Goal: Information Seeking & Learning: Learn about a topic

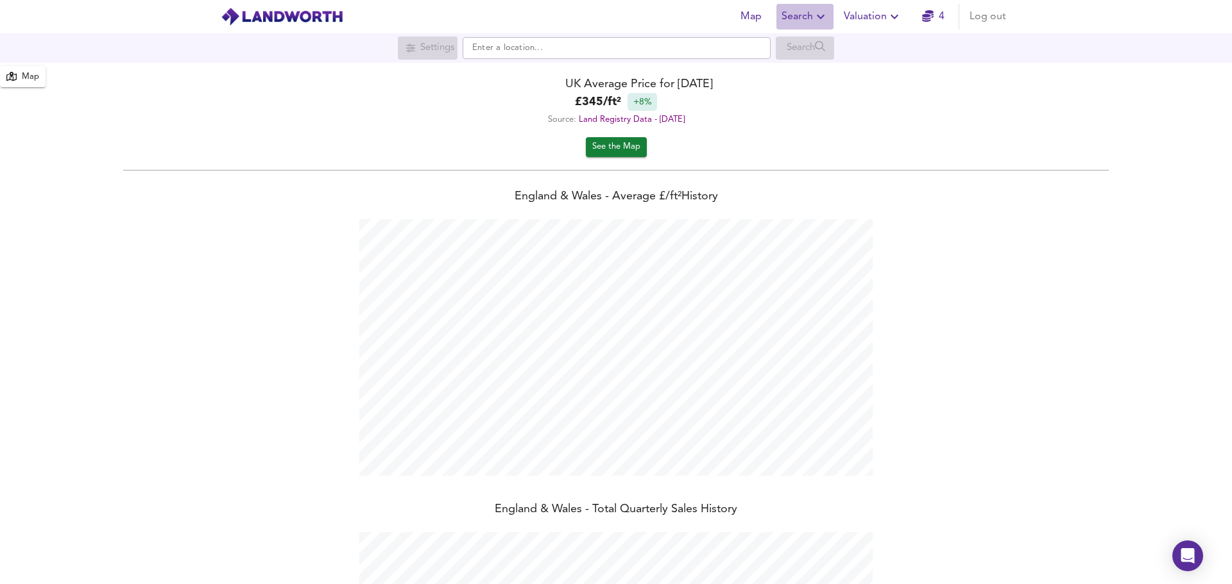
click at [797, 21] on span "Search" at bounding box center [804, 17] width 47 height 18
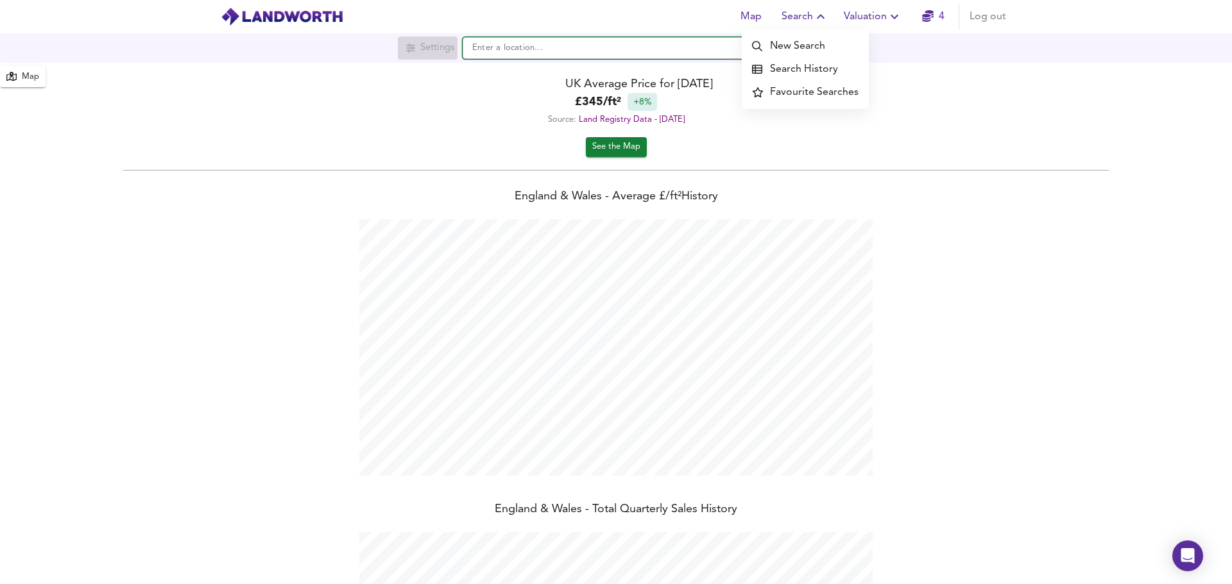
click at [559, 51] on input "text" at bounding box center [616, 48] width 308 height 22
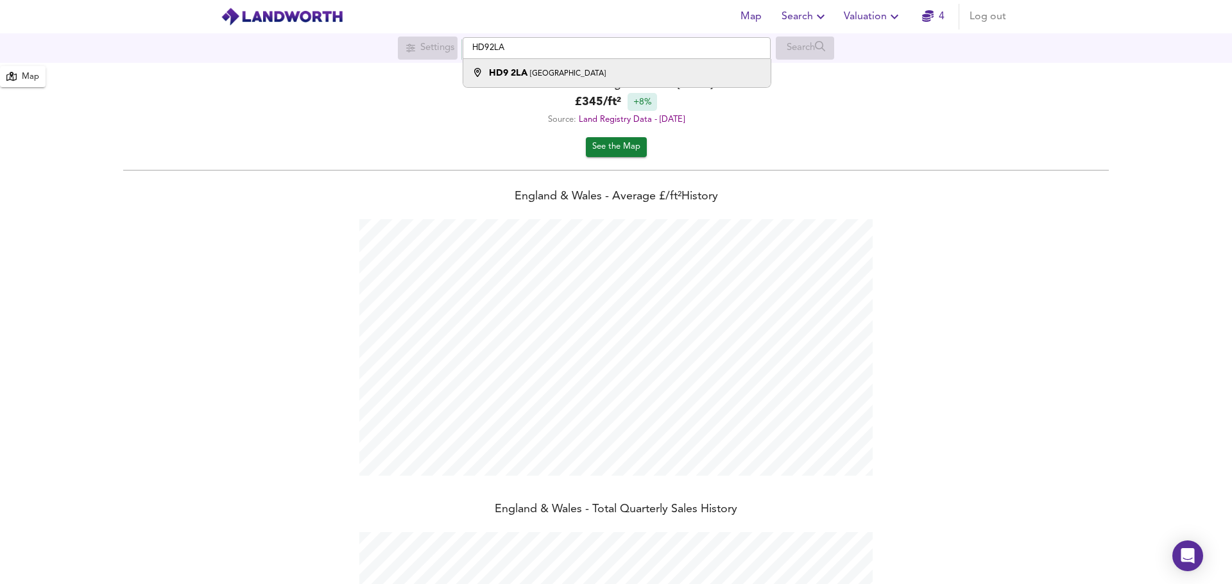
click at [569, 76] on small "Greenfield Road, Holmfirth" at bounding box center [568, 74] width 76 height 8
type input "Greenfield Road, Holmfirth HD9 2LA"
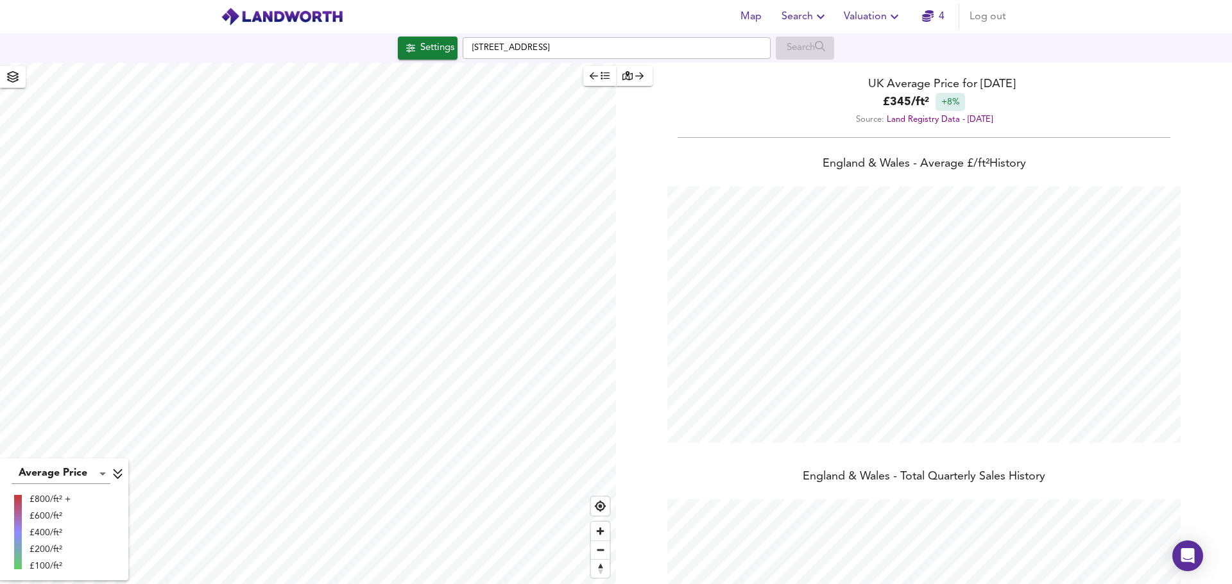
checkbox input "false"
checkbox input "true"
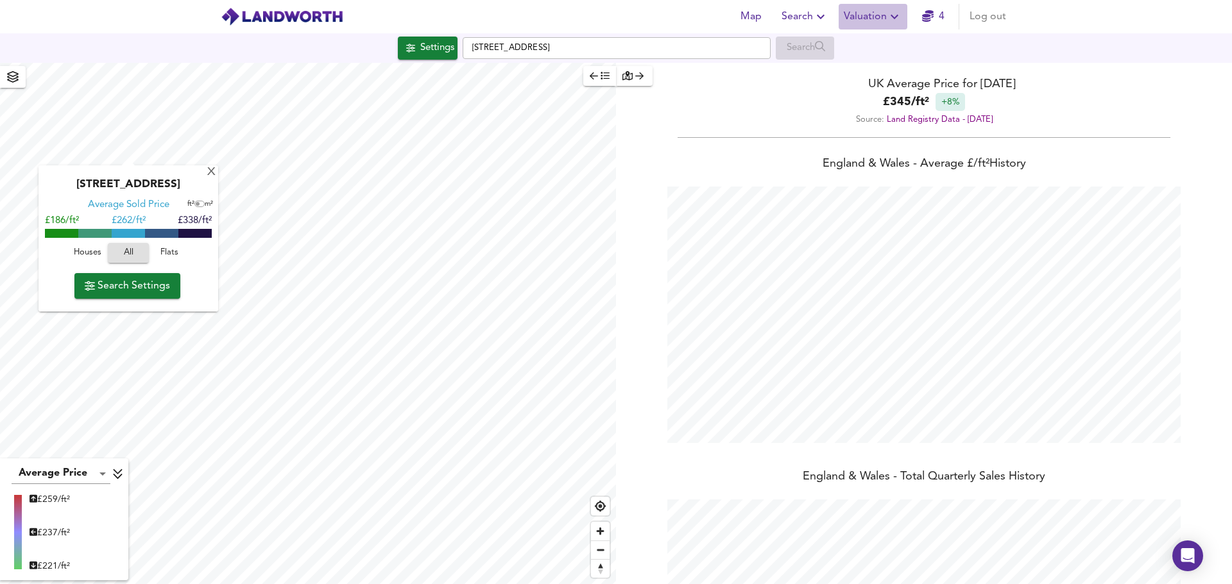
click at [886, 18] on span "Valuation" at bounding box center [872, 17] width 58 height 18
click at [886, 47] on li "New Valuation Report" at bounding box center [872, 46] width 153 height 23
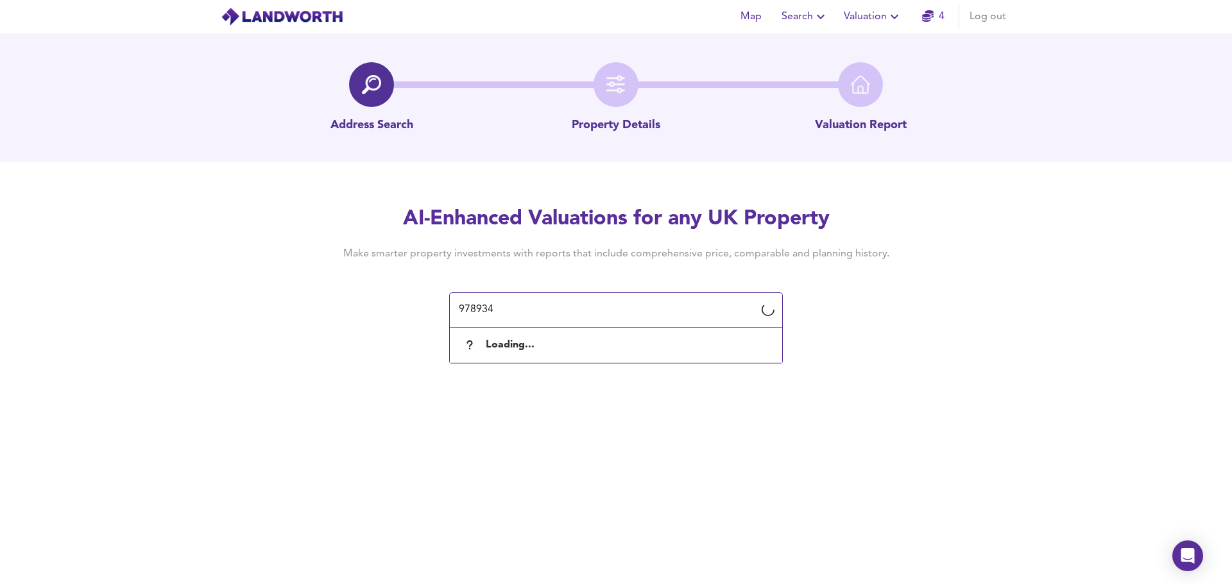
drag, startPoint x: 523, startPoint y: 314, endPoint x: 437, endPoint y: 310, distance: 86.7
click at [437, 310] on div "AI-Enhanced Valuations for any UK Property Make smarter property investments wi…" at bounding box center [616, 266] width 616 height 122
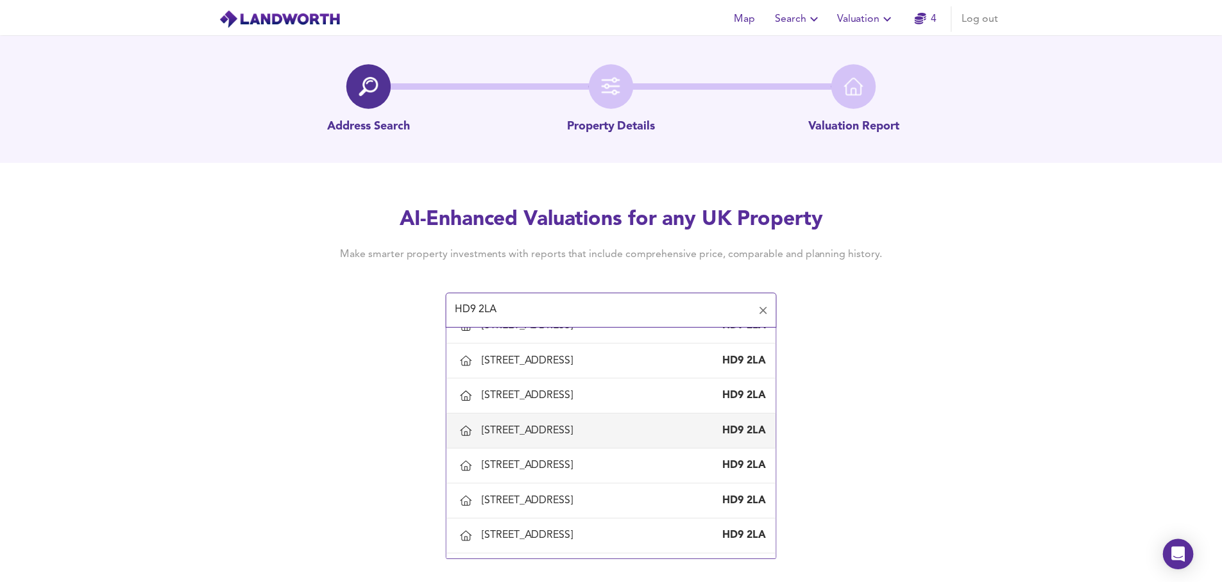
scroll to position [128, 0]
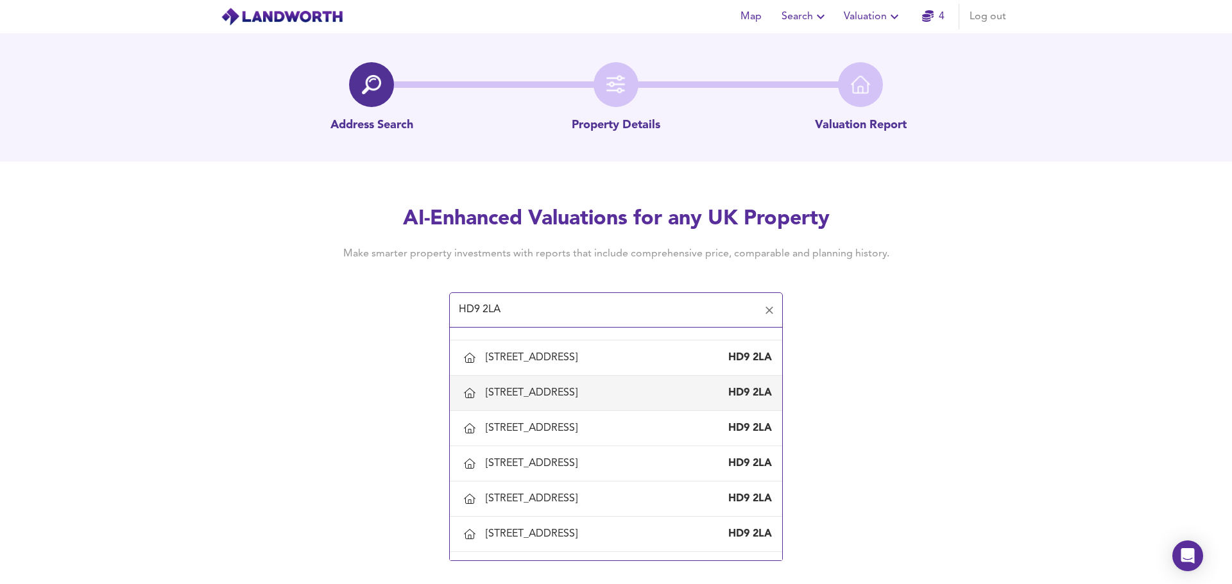
click at [582, 400] on div "19 Greenfield Road, Holmfirth, Kirklees" at bounding box center [534, 393] width 97 height 14
type input "19 Greenfield Road, Holmfirth, Kirklees"
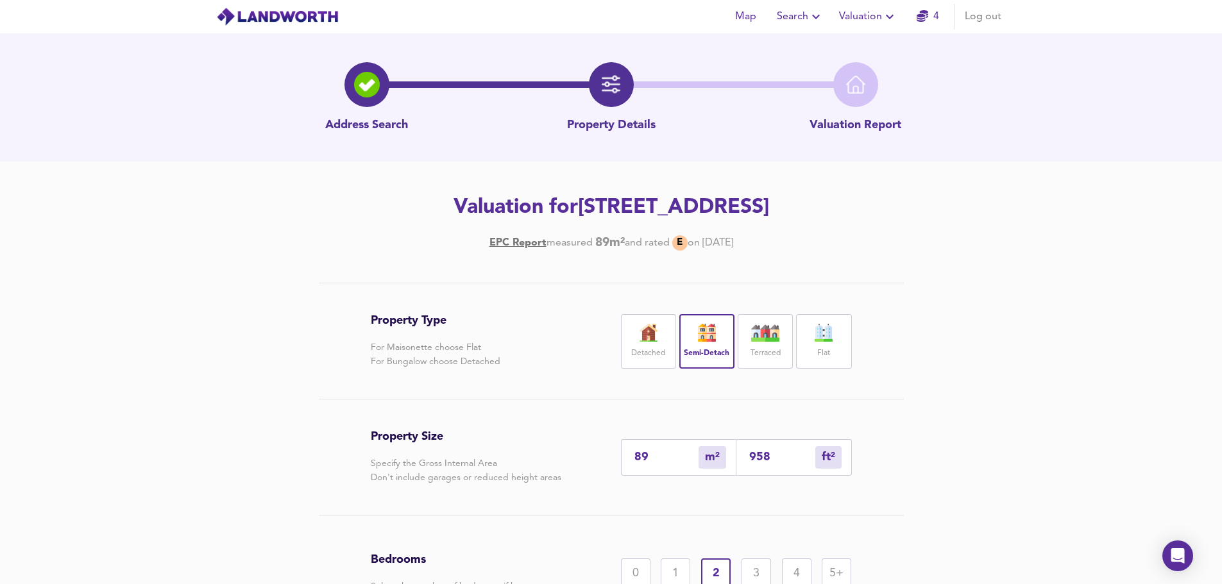
click at [784, 457] on input "958" at bounding box center [782, 457] width 66 height 13
drag, startPoint x: 787, startPoint y: 462, endPoint x: 733, endPoint y: 461, distance: 53.9
click at [733, 461] on div "89 m² sqm 958 ft² sqft" at bounding box center [736, 457] width 231 height 37
type input "1"
type input "8"
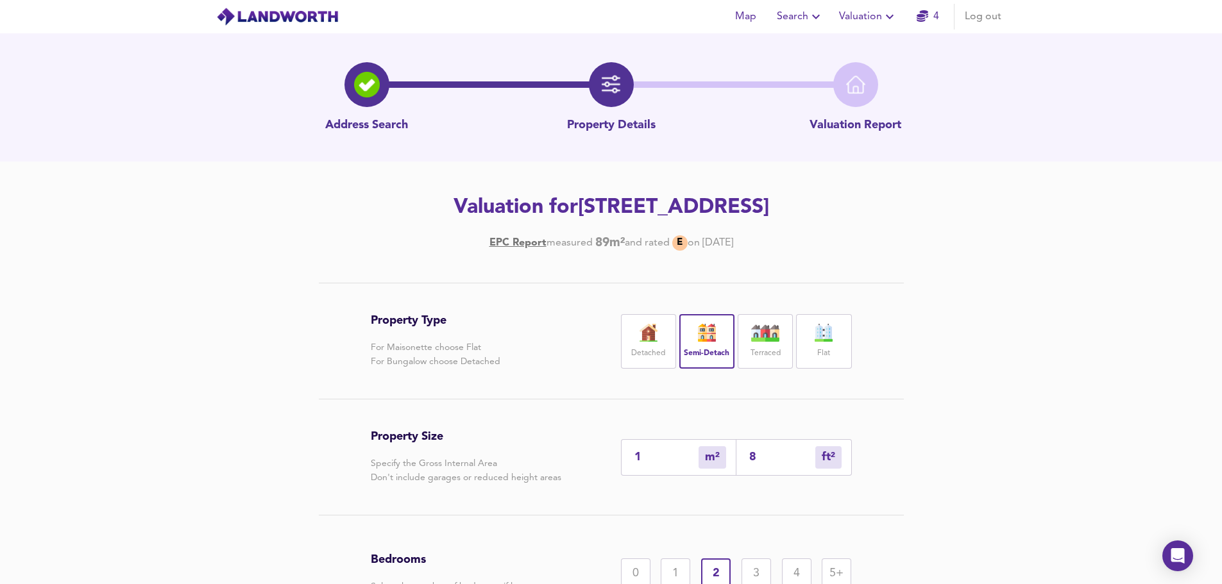
type input "8"
type input "85"
type input "79"
type input "854"
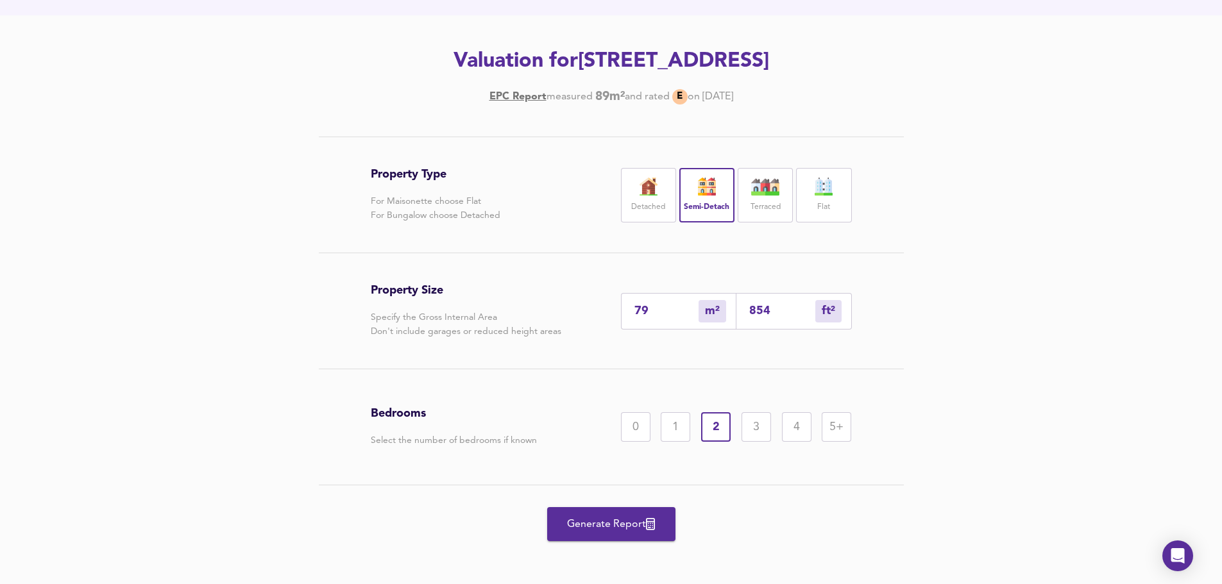
scroll to position [151, 0]
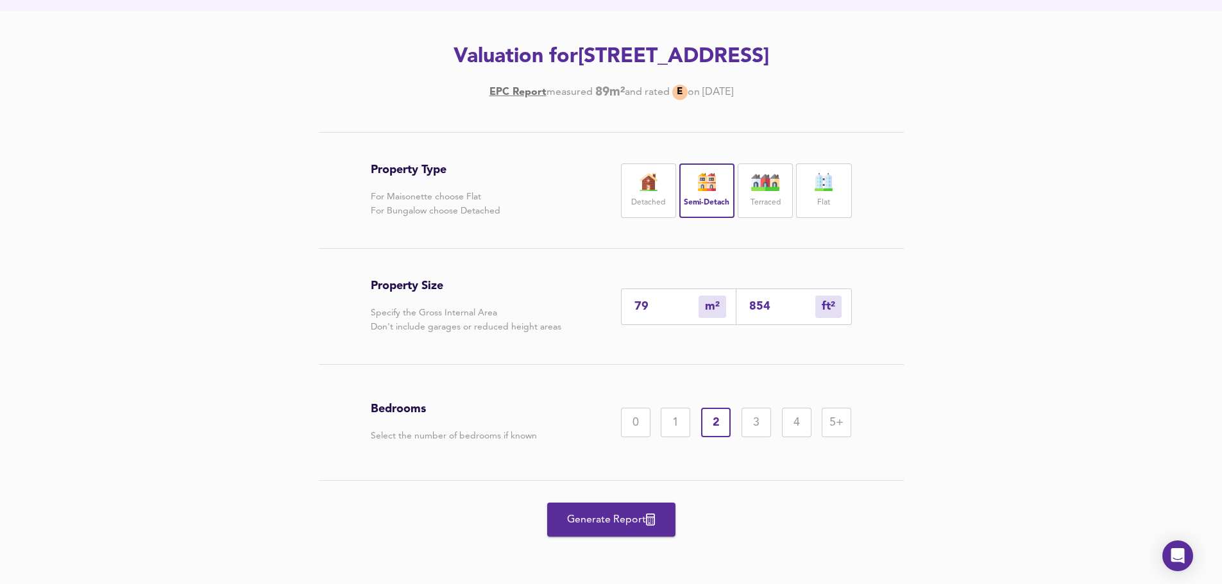
click at [636, 521] on span "Generate Report" at bounding box center [611, 520] width 103 height 18
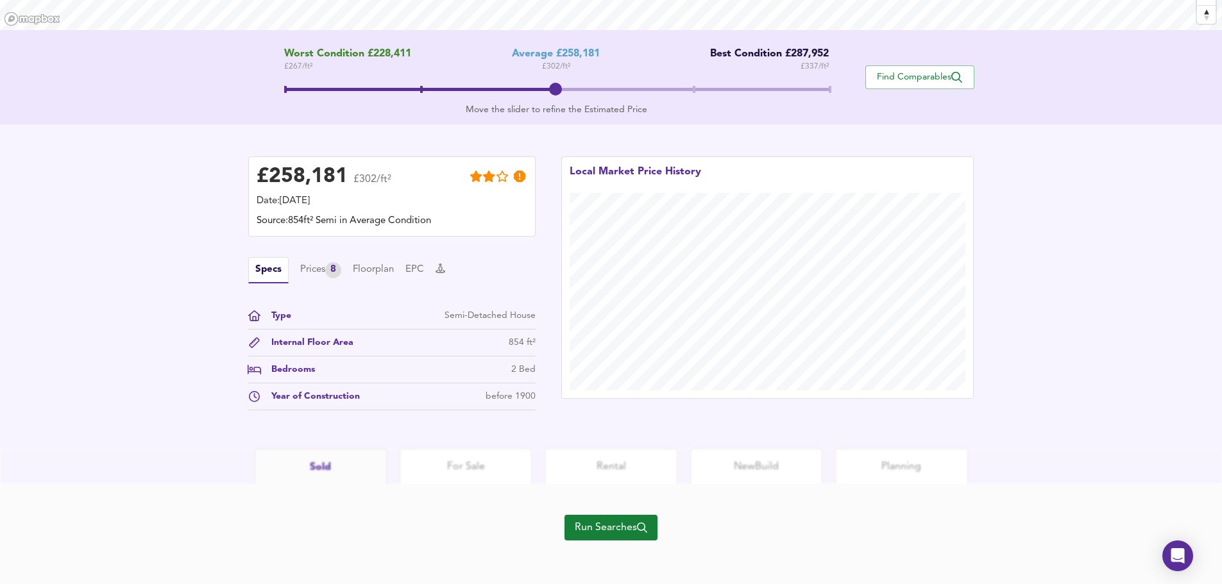
scroll to position [239, 0]
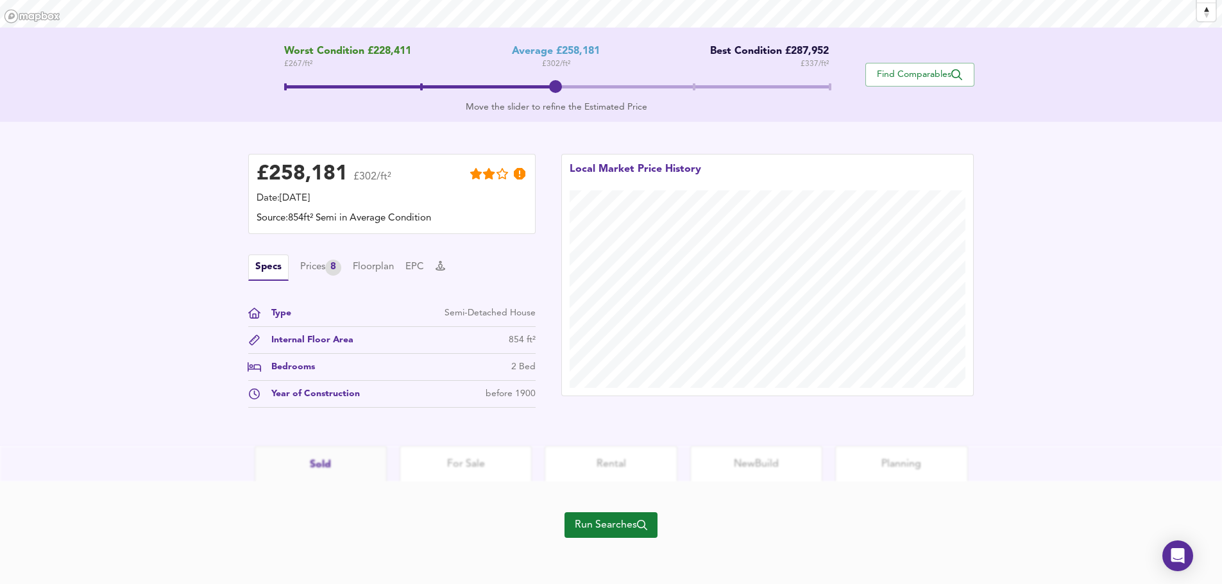
click at [588, 525] on span "Run Searches" at bounding box center [611, 525] width 72 height 18
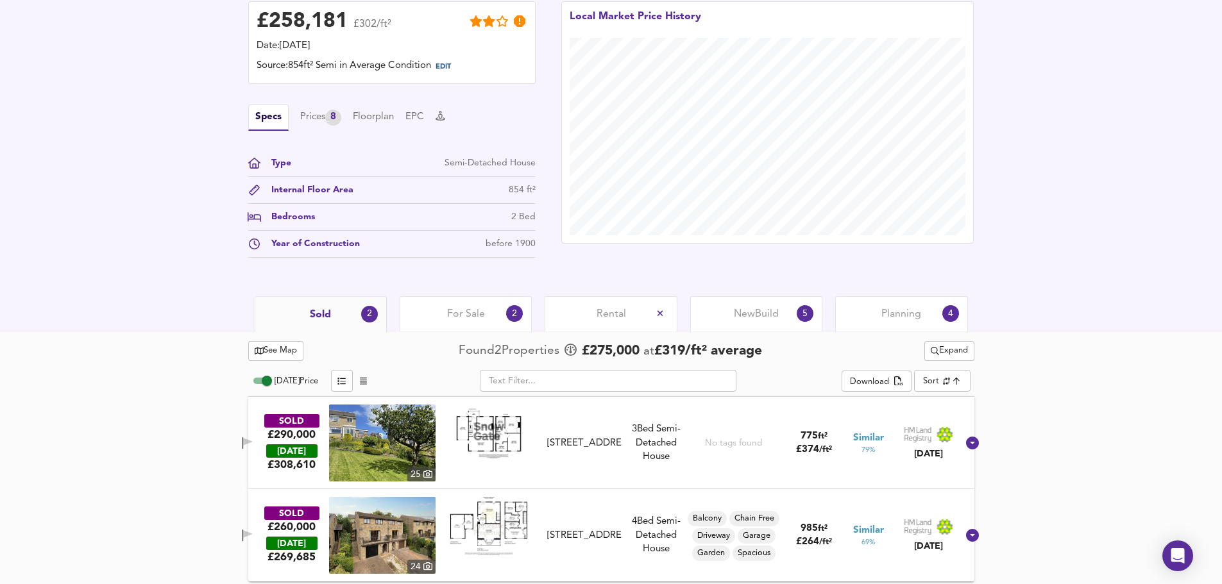
scroll to position [341, 0]
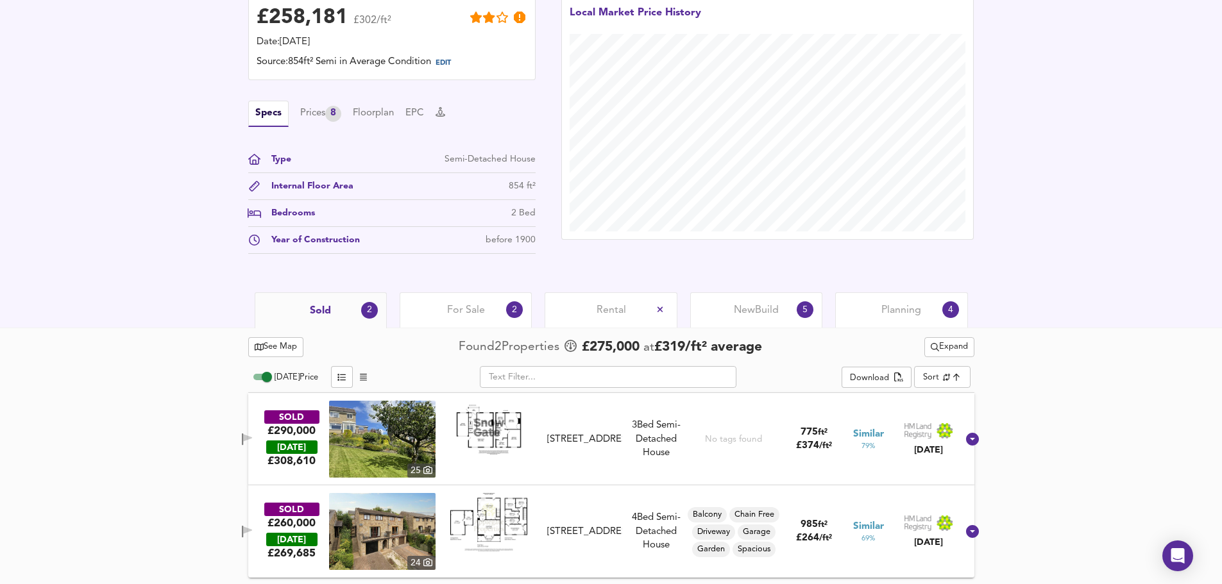
click at [958, 347] on span "Expand" at bounding box center [949, 347] width 37 height 15
click at [962, 374] on li "¼ mile ½ mile" at bounding box center [947, 373] width 158 height 21
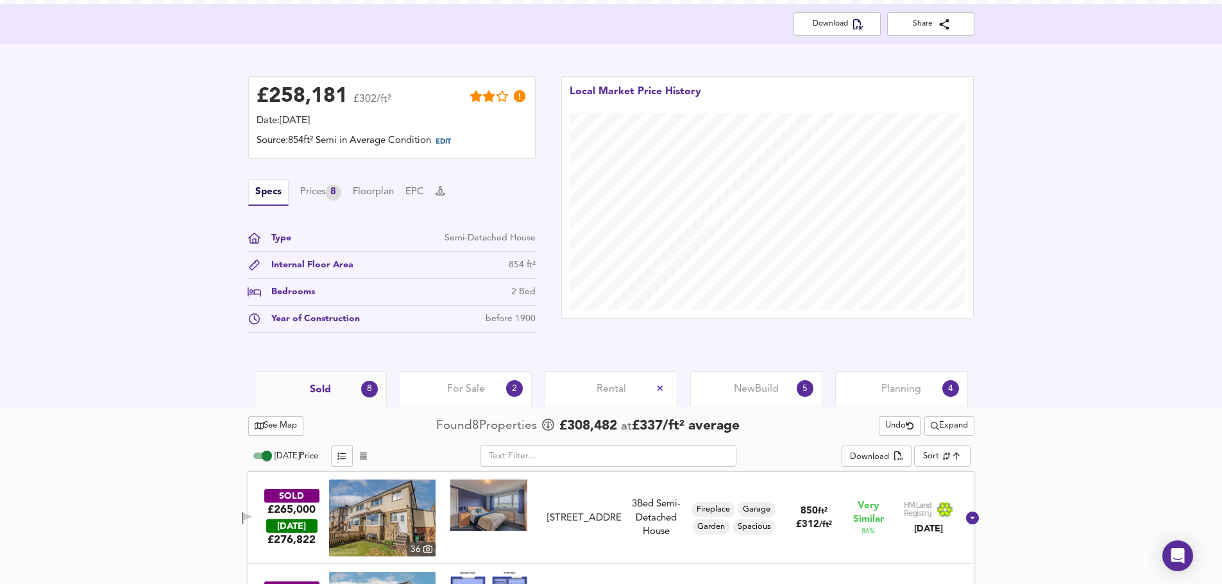
scroll to position [254, 0]
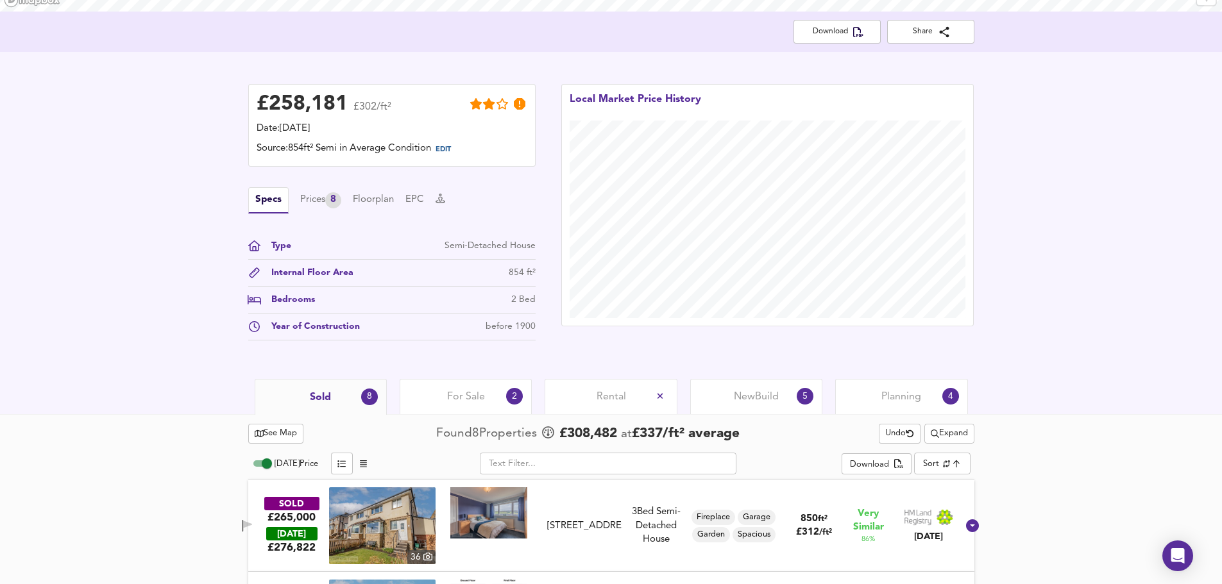
click at [952, 438] on span "Expand" at bounding box center [949, 434] width 37 height 15
click at [598, 402] on span "Rental" at bounding box center [612, 397] width 30 height 14
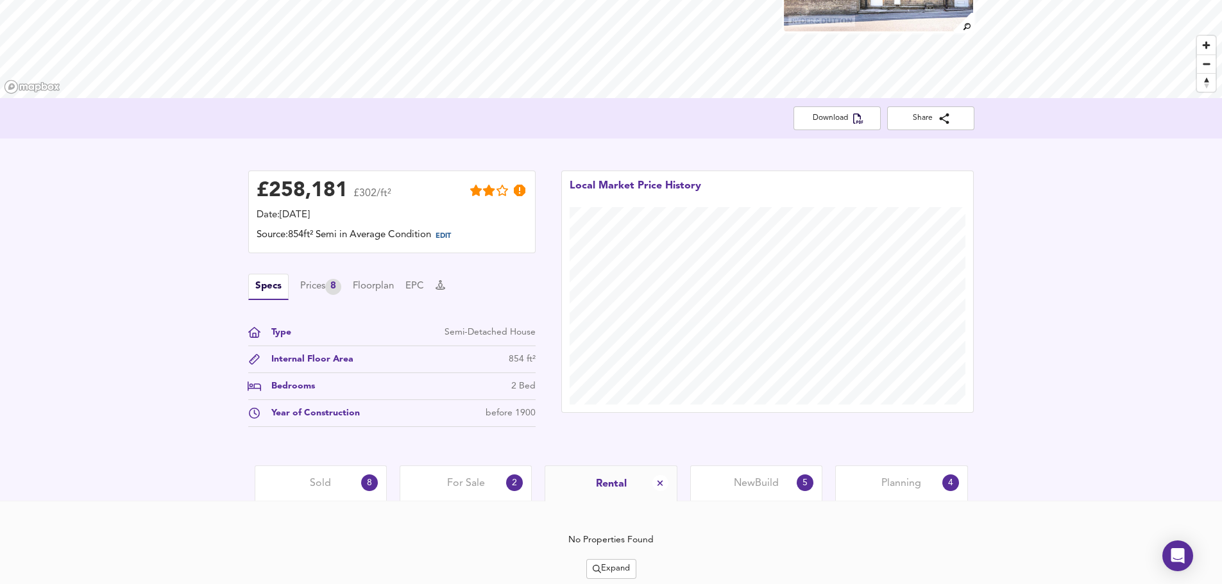
scroll to position [213, 0]
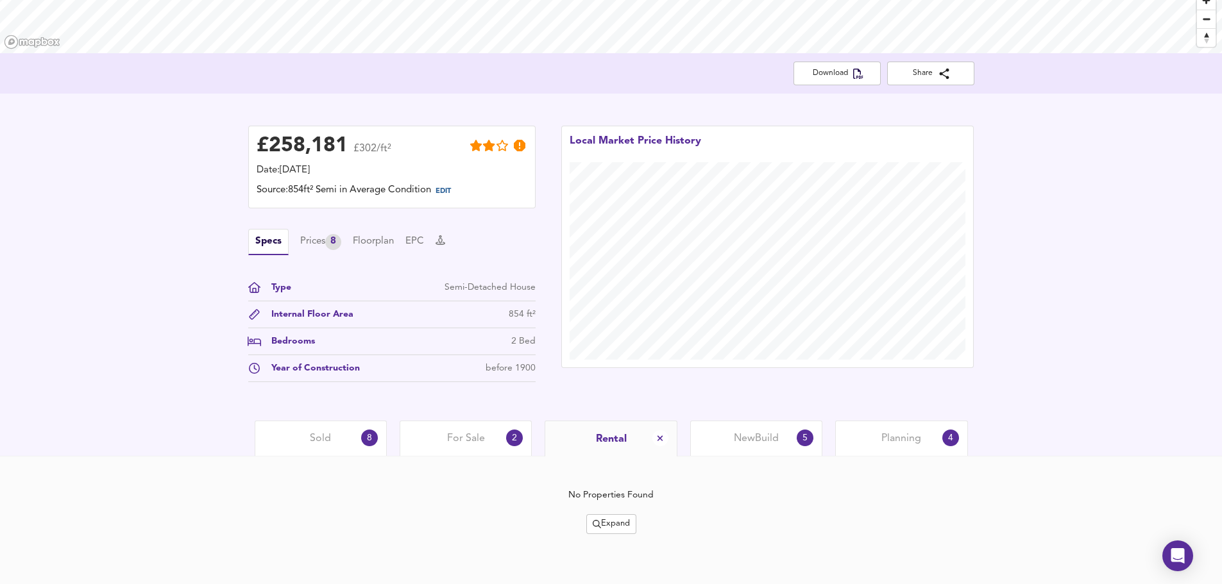
click at [768, 443] on span "New Build" at bounding box center [756, 439] width 45 height 14
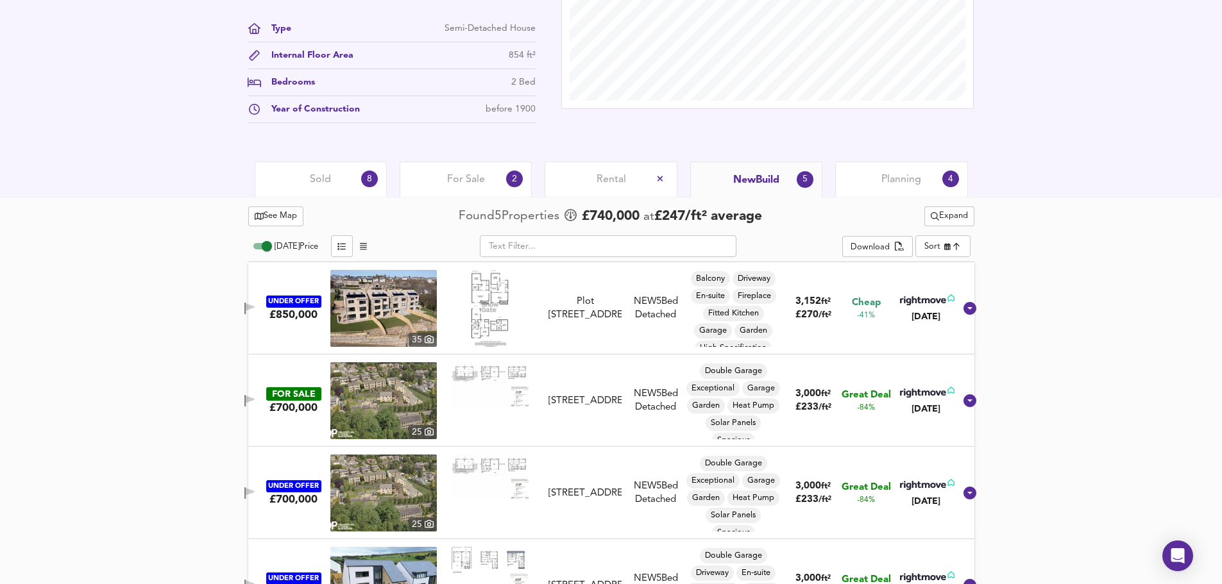
scroll to position [362, 0]
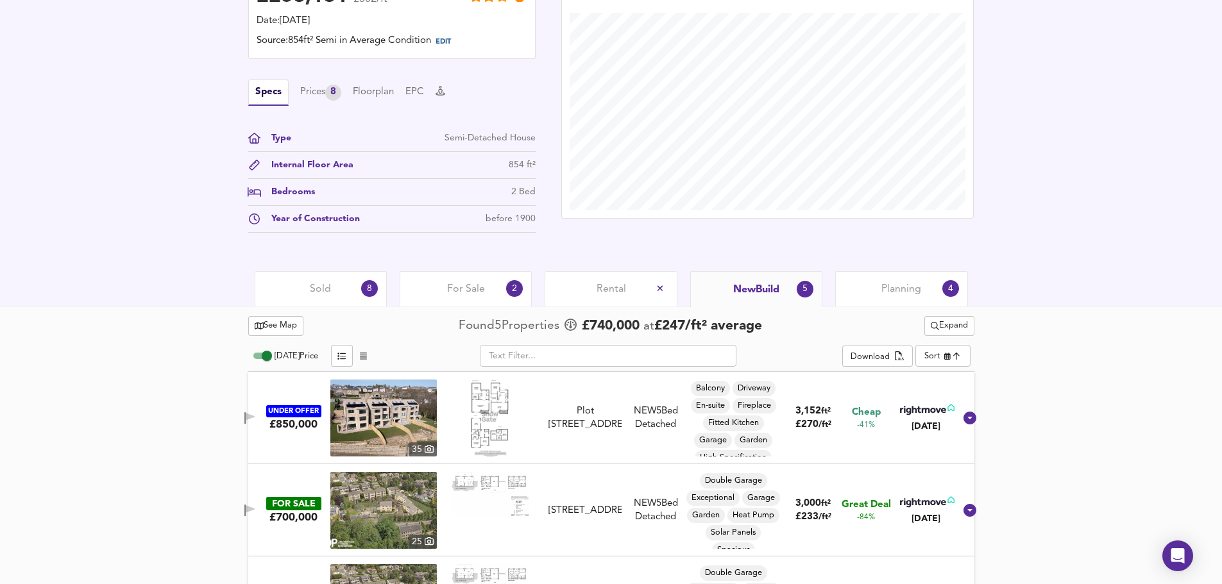
click at [889, 290] on span "Planning" at bounding box center [901, 289] width 40 height 14
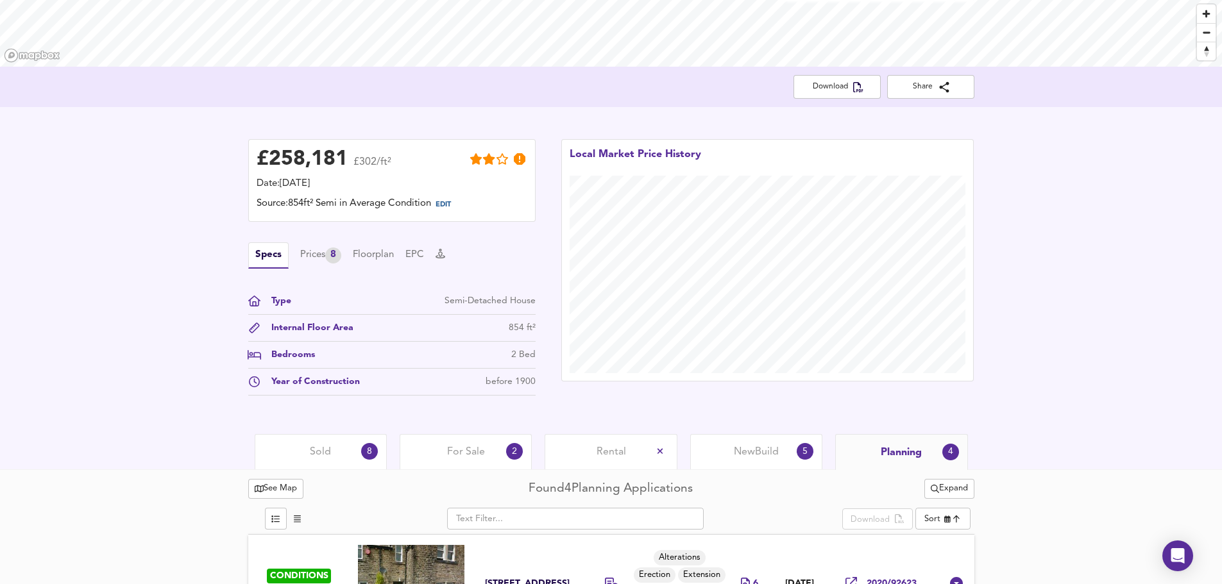
scroll to position [162, 0]
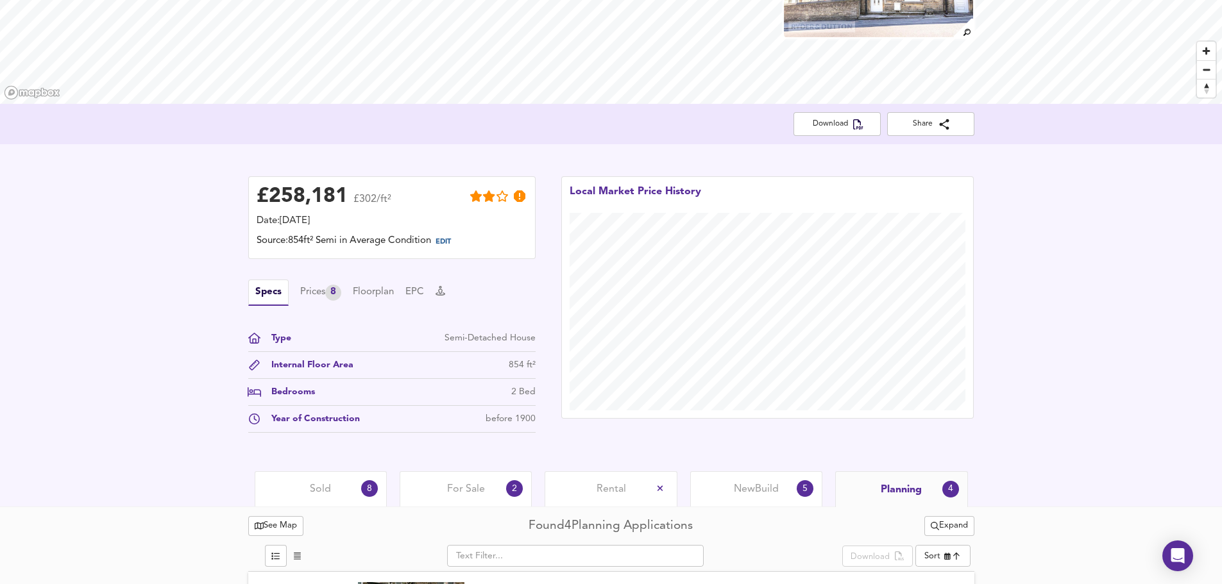
click at [461, 489] on span "For Sale" at bounding box center [466, 489] width 38 height 14
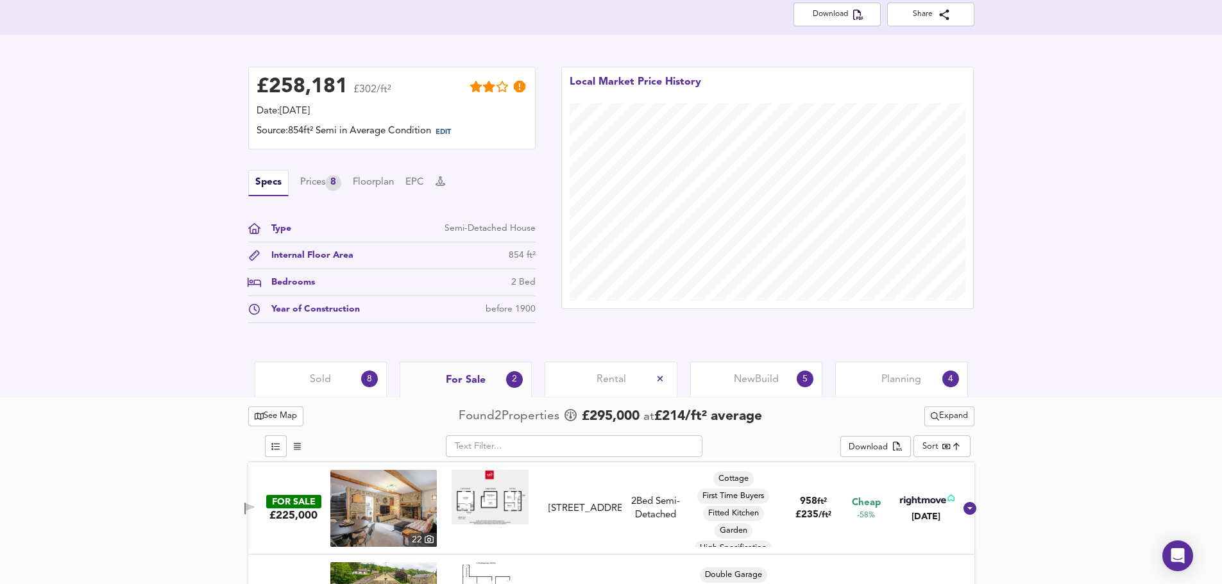
scroll to position [290, 0]
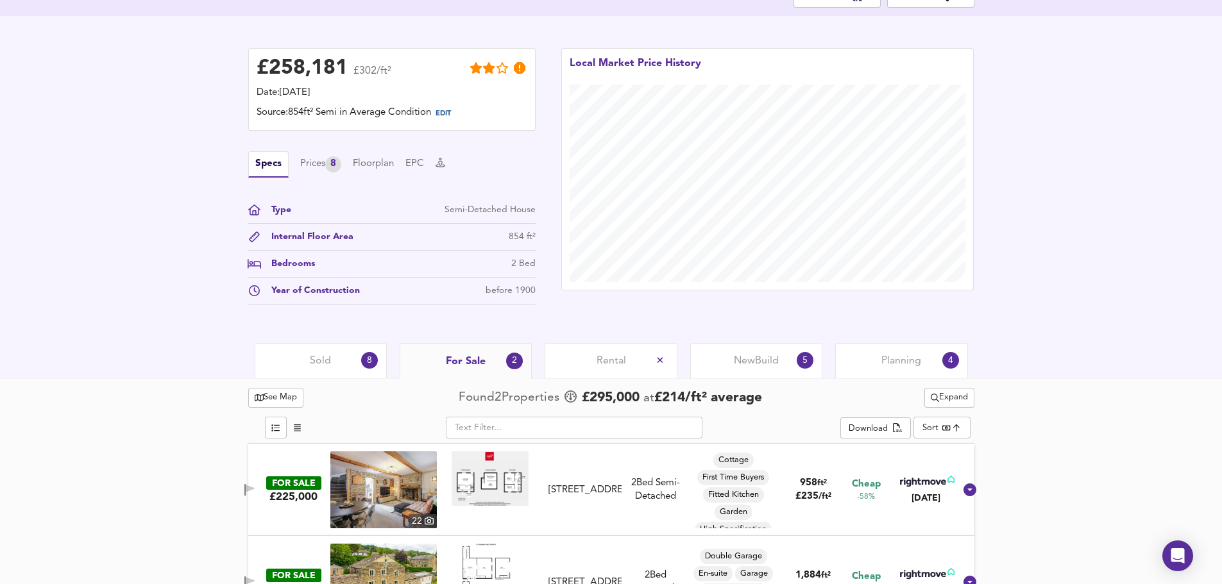
click at [310, 366] on span "Sold" at bounding box center [320, 361] width 21 height 14
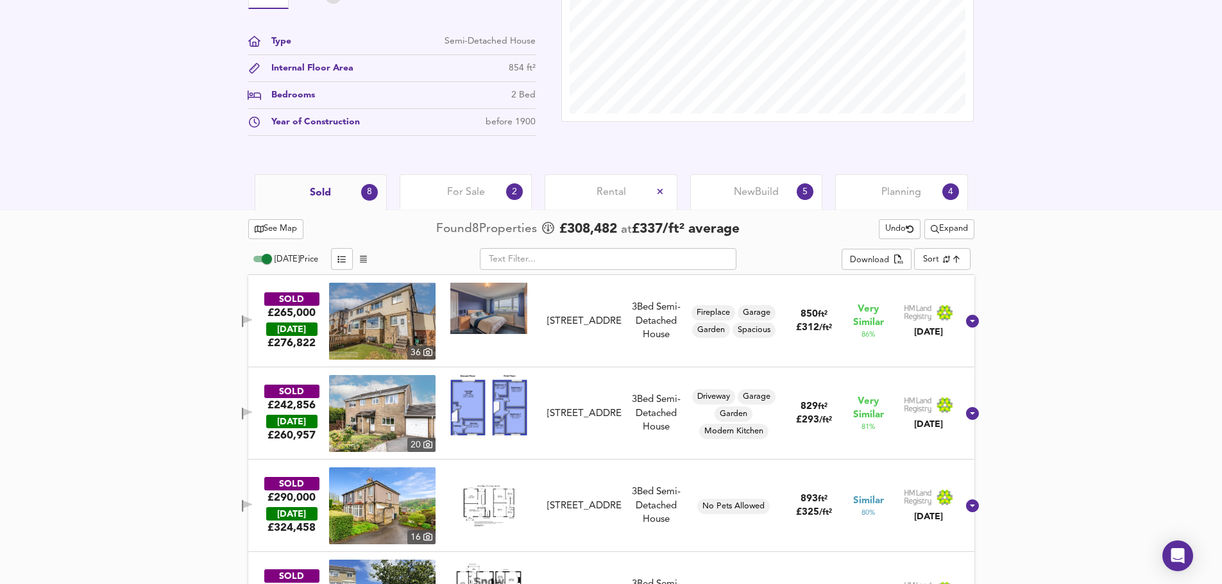
scroll to position [482, 0]
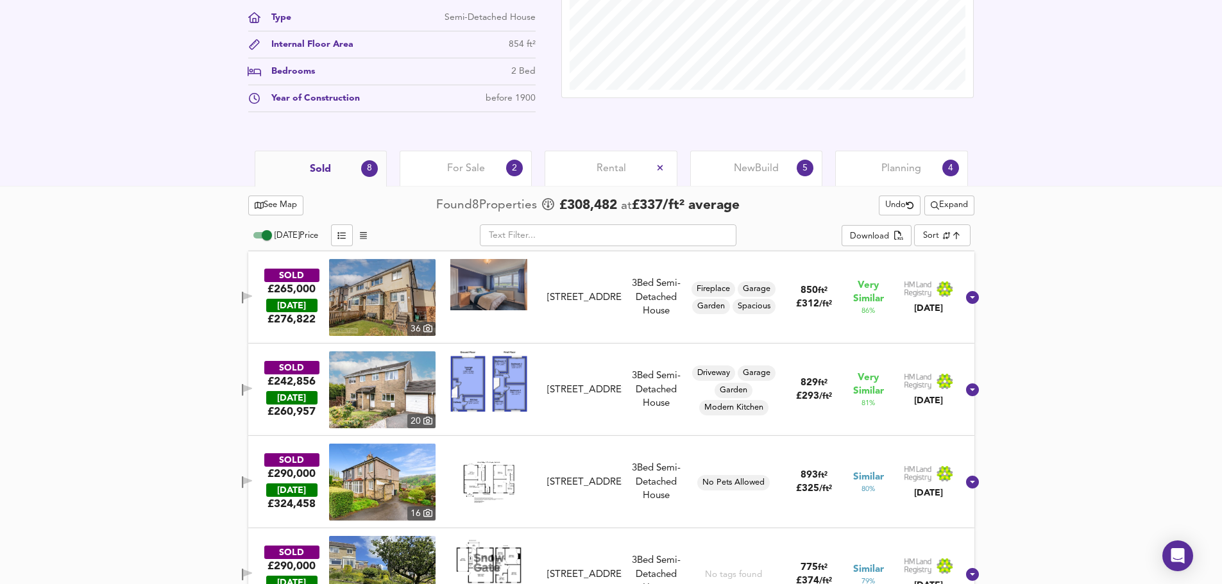
click at [491, 296] on img at bounding box center [488, 284] width 77 height 51
click at [385, 326] on img at bounding box center [382, 297] width 106 height 77
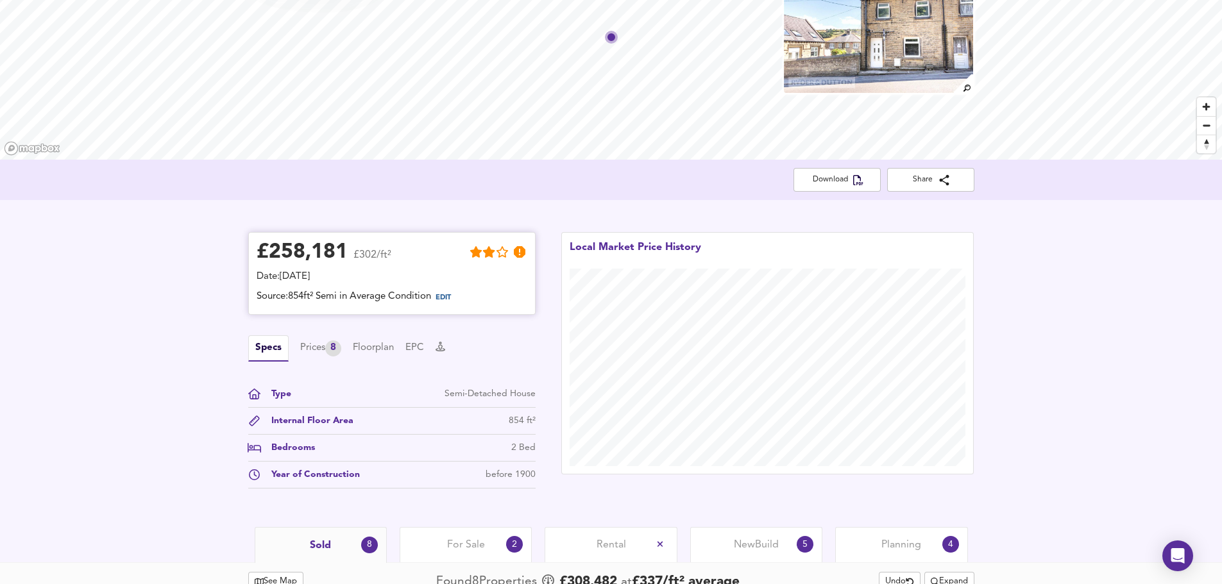
scroll to position [97, 0]
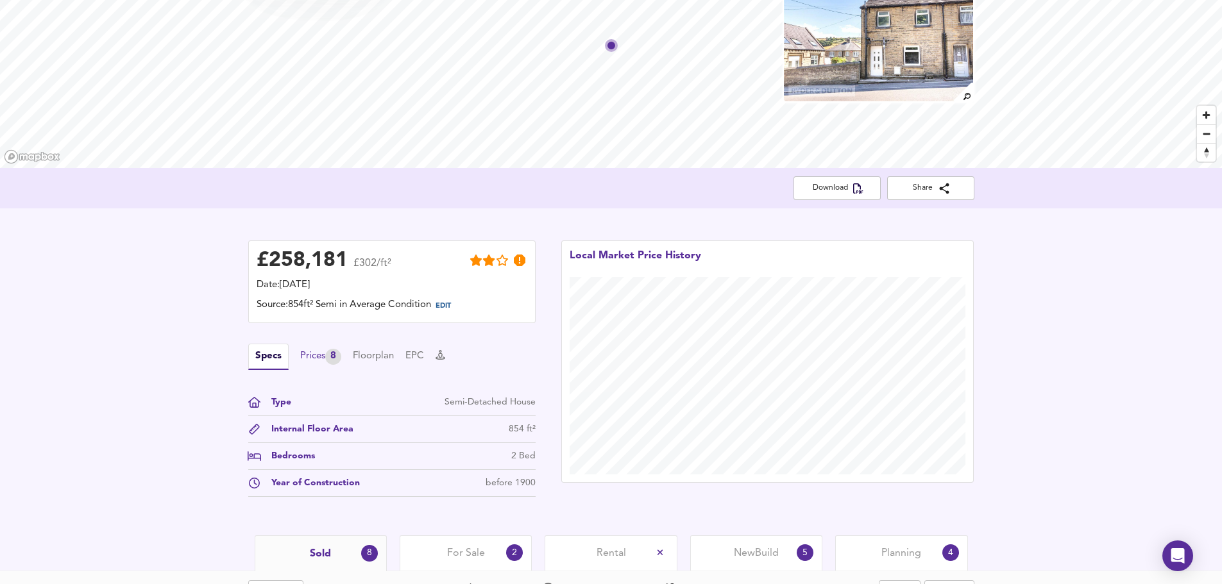
click at [318, 362] on div "Prices 8" at bounding box center [320, 357] width 41 height 16
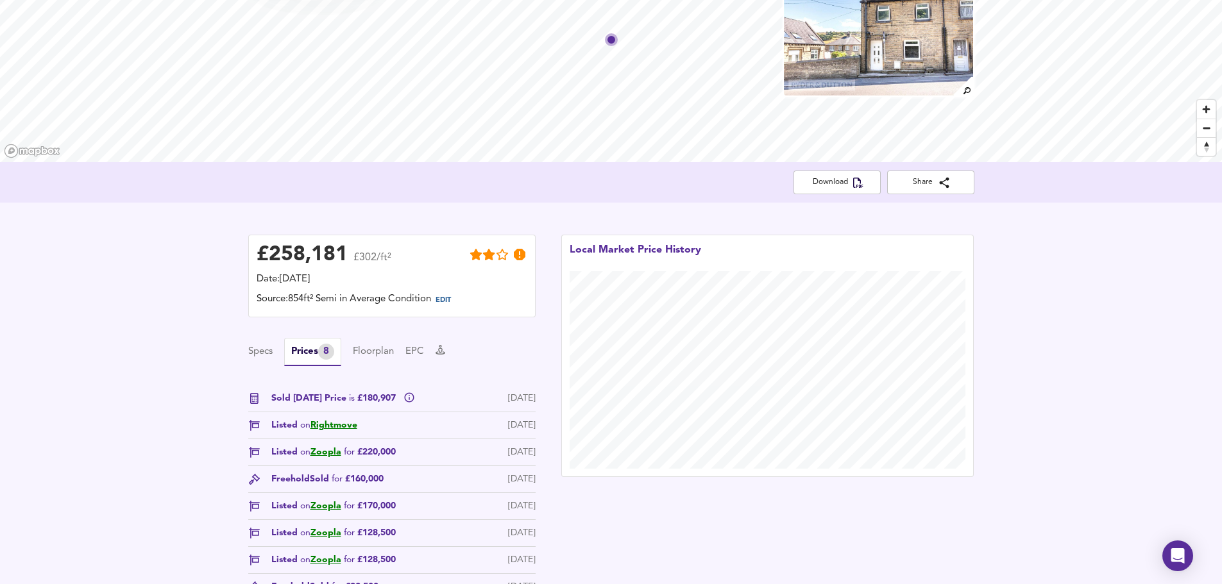
scroll to position [162, 0]
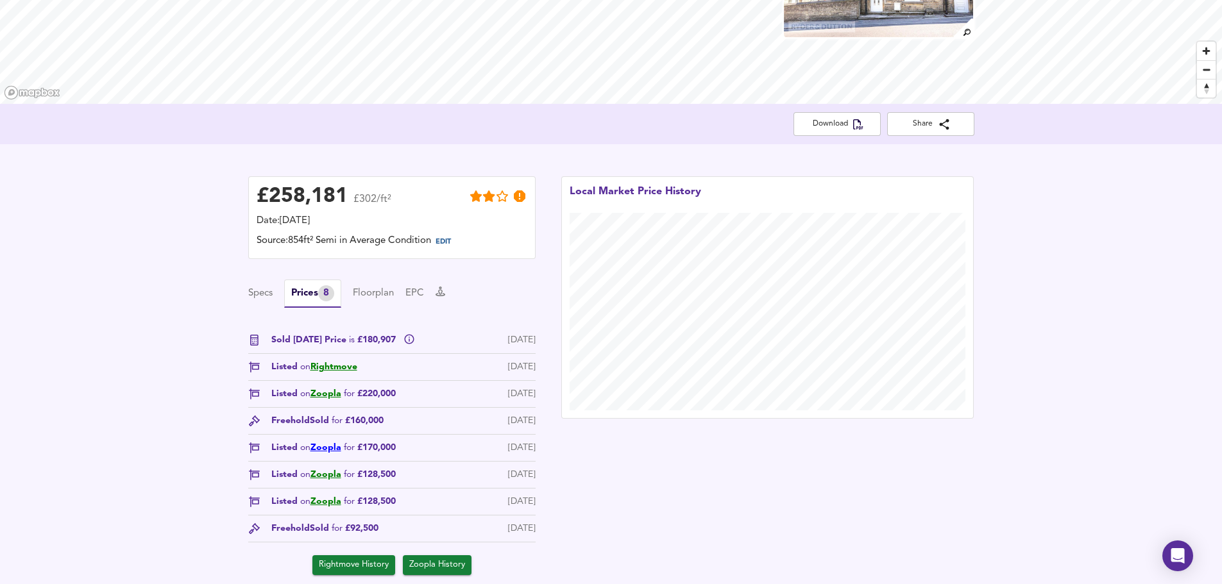
click at [334, 452] on link "Zoopla" at bounding box center [325, 447] width 31 height 9
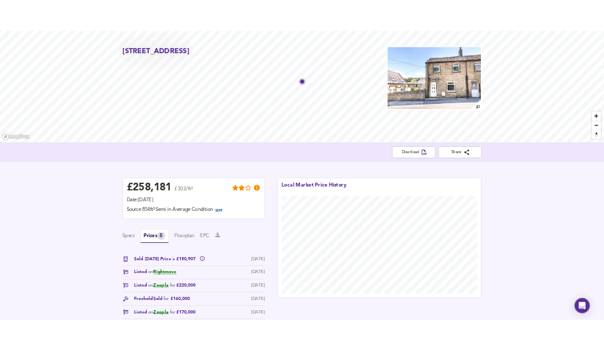
scroll to position [0, 0]
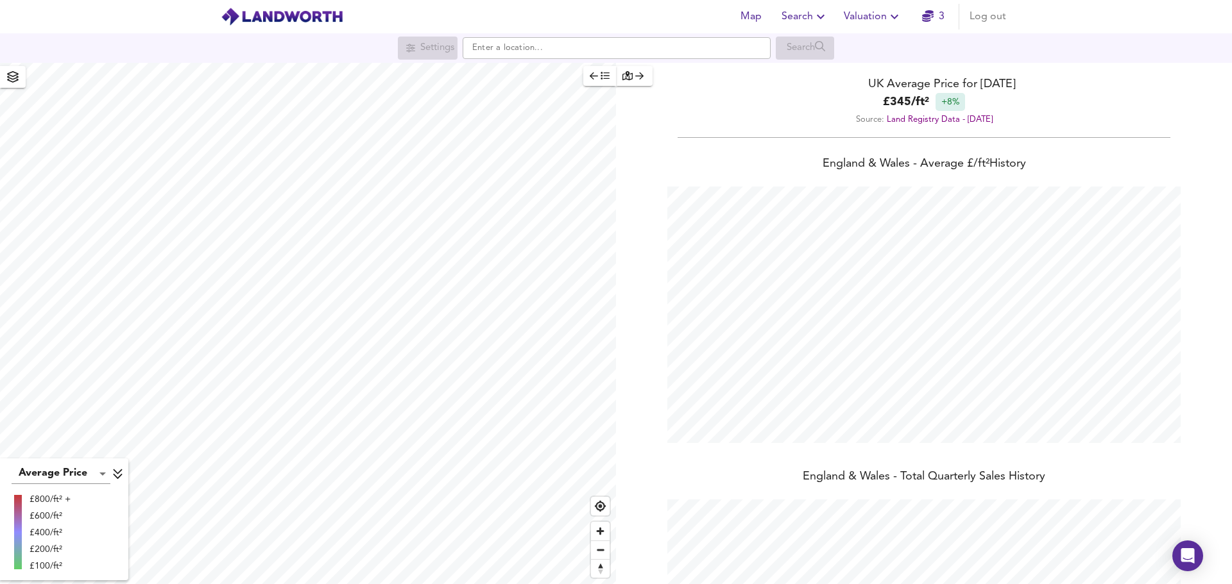
scroll to position [584, 1232]
click at [873, 17] on span "Valuation" at bounding box center [872, 17] width 58 height 18
click at [868, 47] on li "New Valuation Report" at bounding box center [872, 46] width 153 height 23
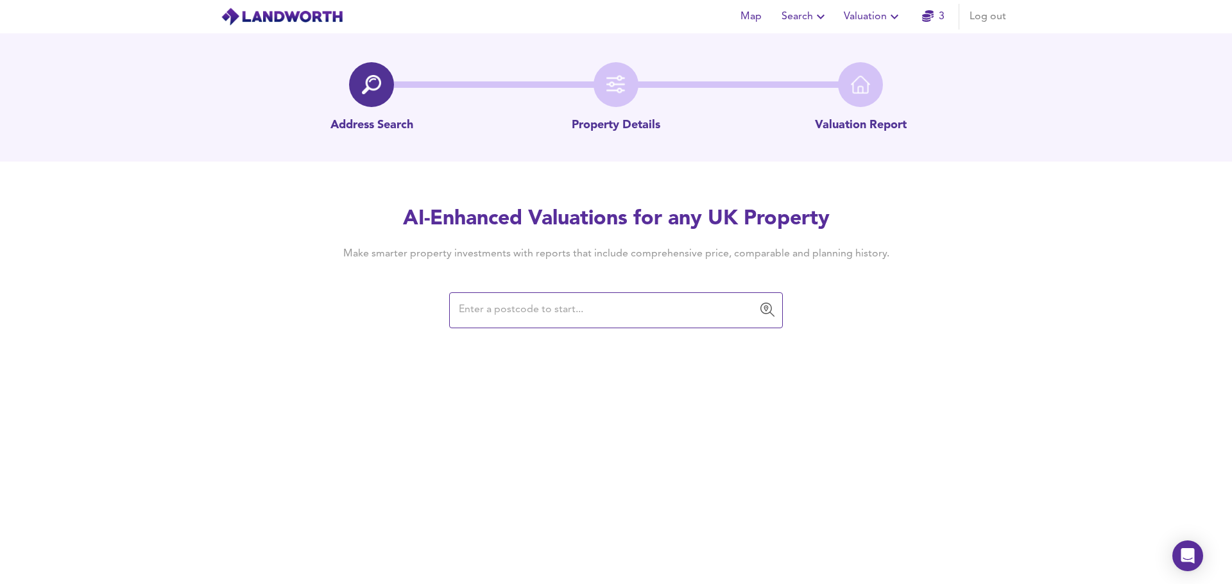
click at [542, 313] on input "text" at bounding box center [606, 310] width 303 height 24
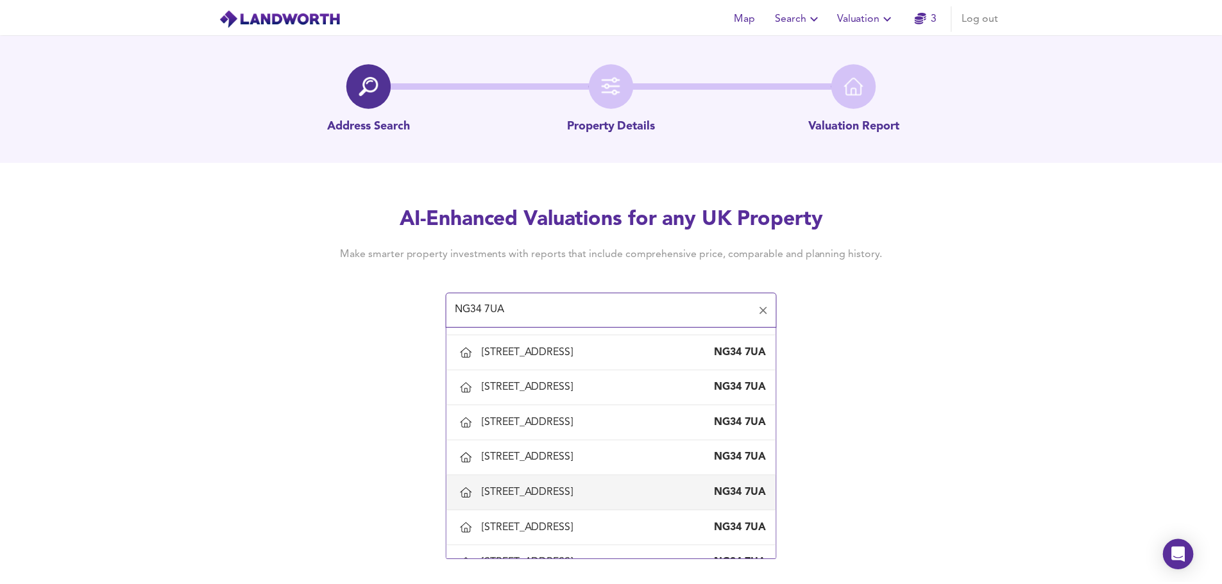
scroll to position [1411, 0]
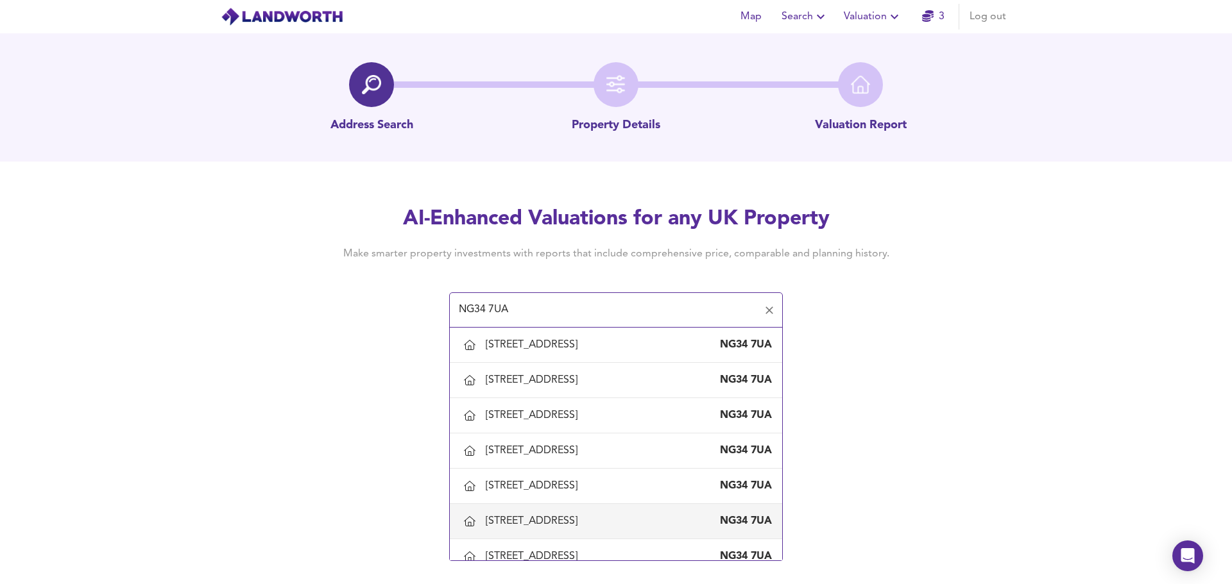
click at [566, 515] on div "47 Falcon Way, Sleaford, Lincolnshire" at bounding box center [534, 521] width 97 height 14
type input "47 Falcon Way, Sleaford, Lincolnshire"
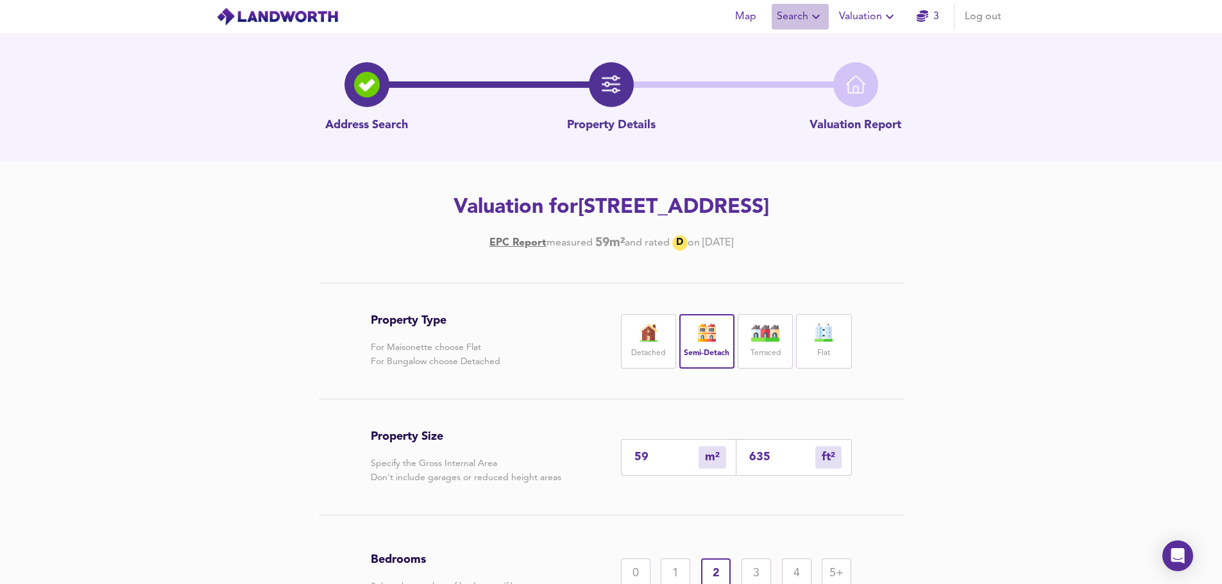
click at [802, 16] on span "Search" at bounding box center [800, 17] width 47 height 18
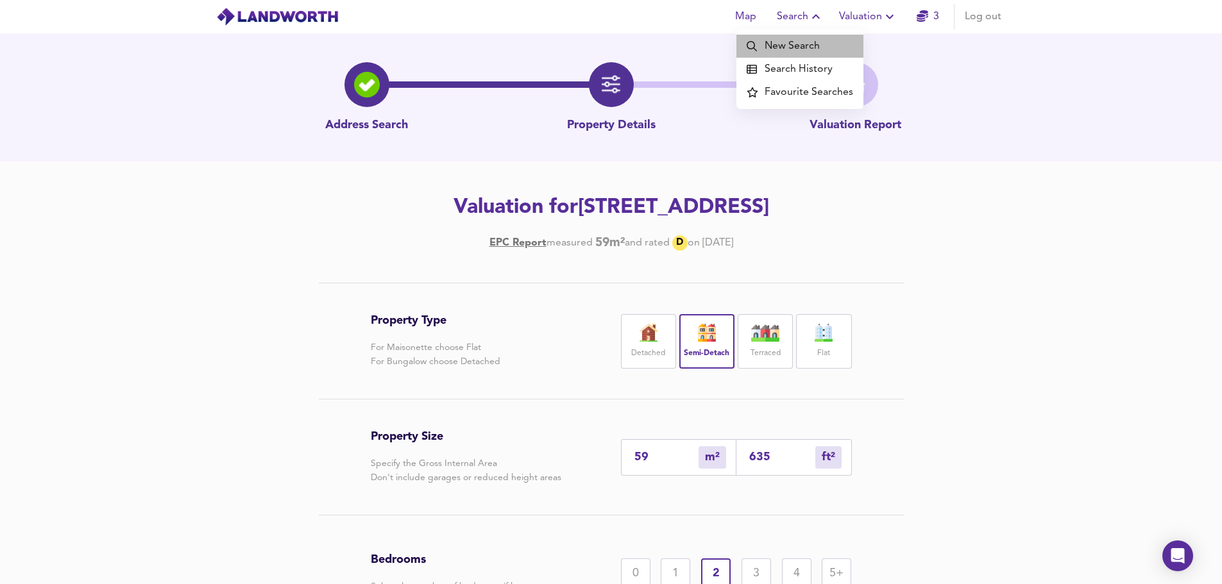
click at [805, 51] on li "New Search" at bounding box center [799, 46] width 127 height 23
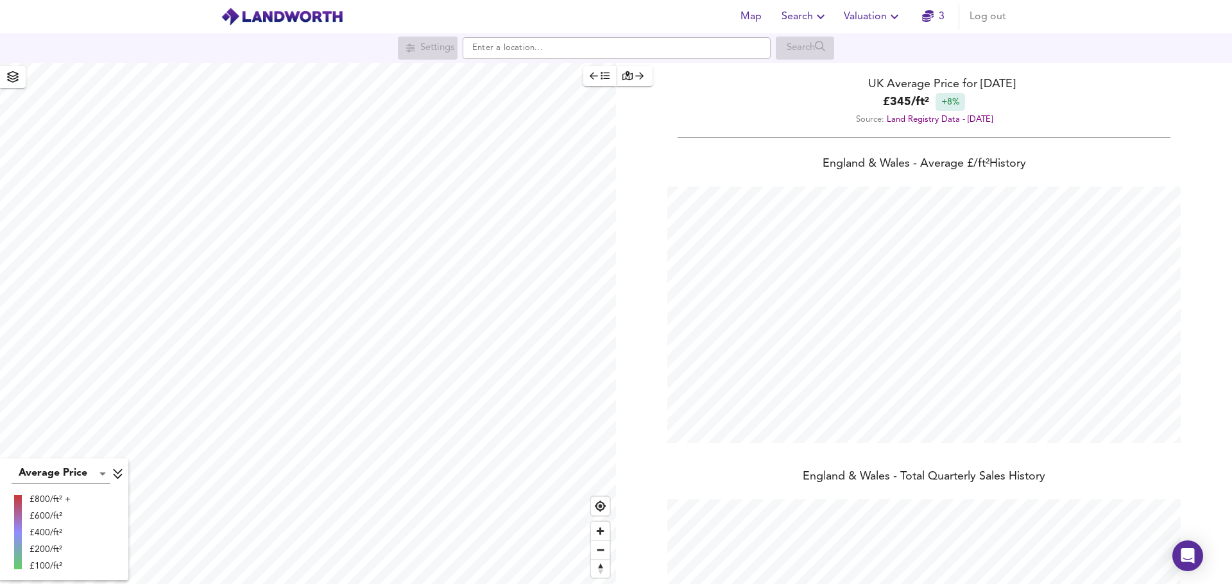
scroll to position [584, 1232]
click at [509, 50] on input "text" at bounding box center [616, 48] width 308 height 22
click at [527, 72] on strong "NG34 7UA" at bounding box center [511, 73] width 45 height 9
type input "[STREET_ADDRESS]"
checkbox input "false"
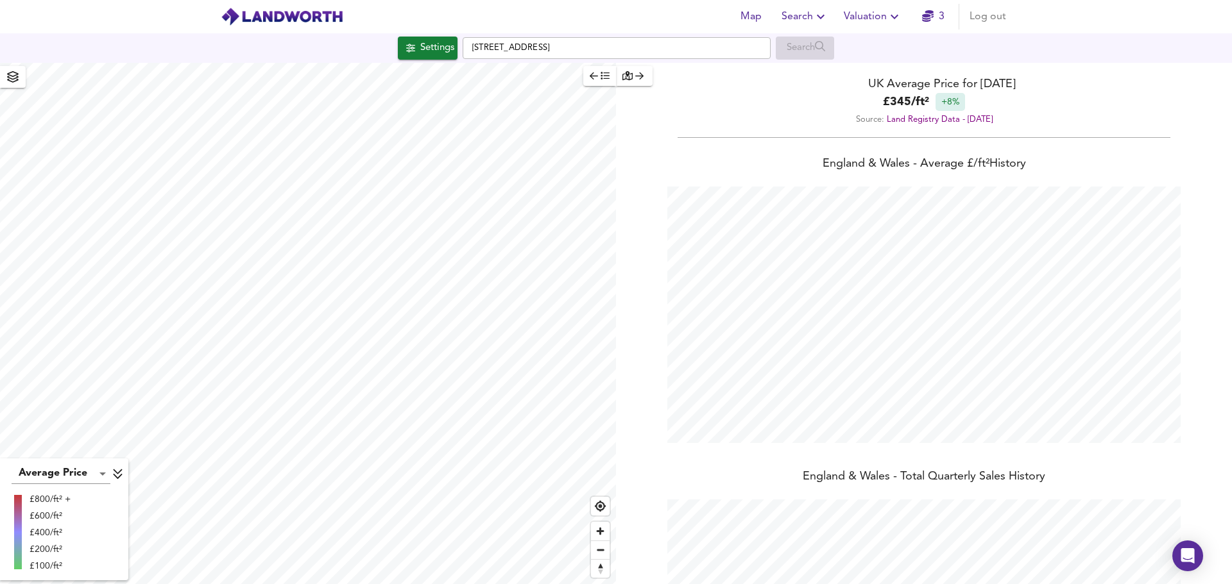
checkbox input "true"
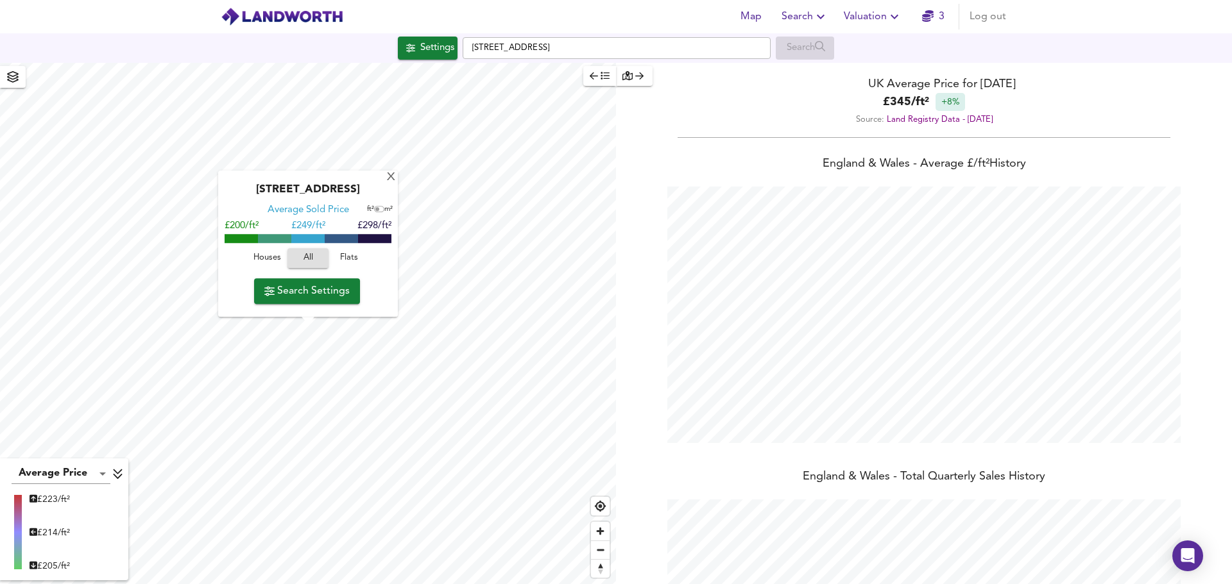
click at [337, 284] on span "Search Settings" at bounding box center [306, 291] width 85 height 18
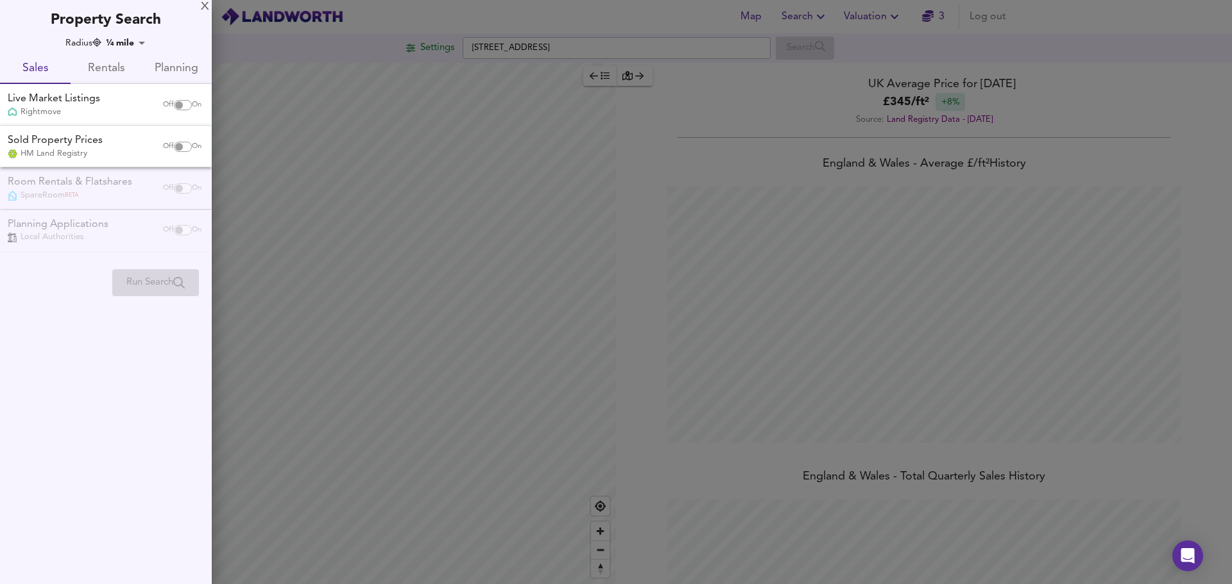
click at [115, 67] on span "Rentals" at bounding box center [105, 69] width 55 height 20
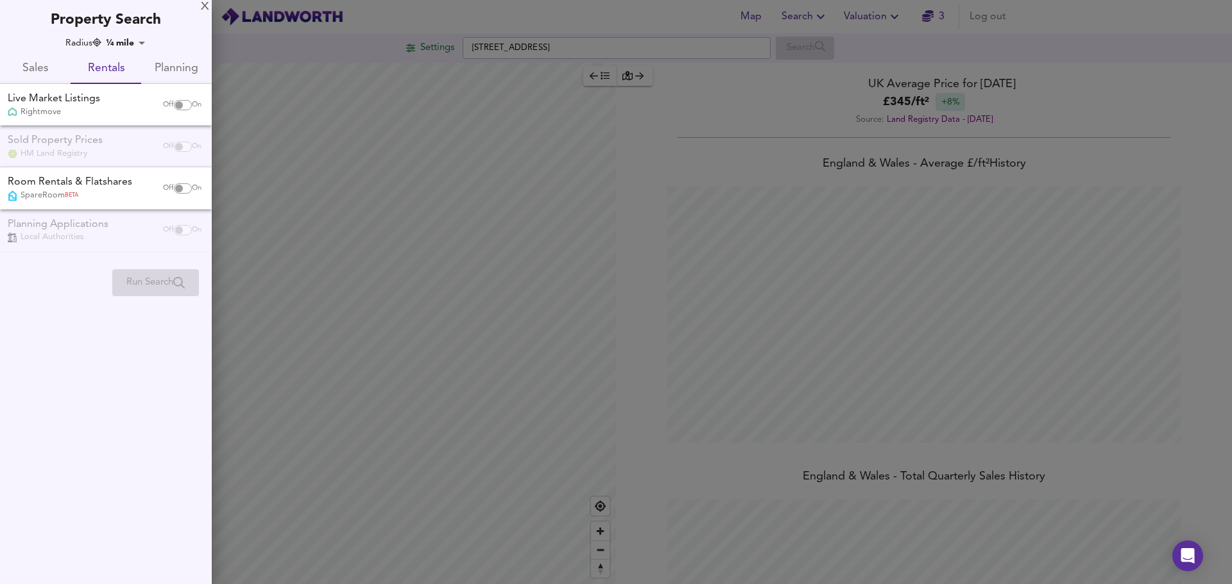
click at [183, 108] on input "checkbox" at bounding box center [179, 105] width 31 height 10
checkbox input "true"
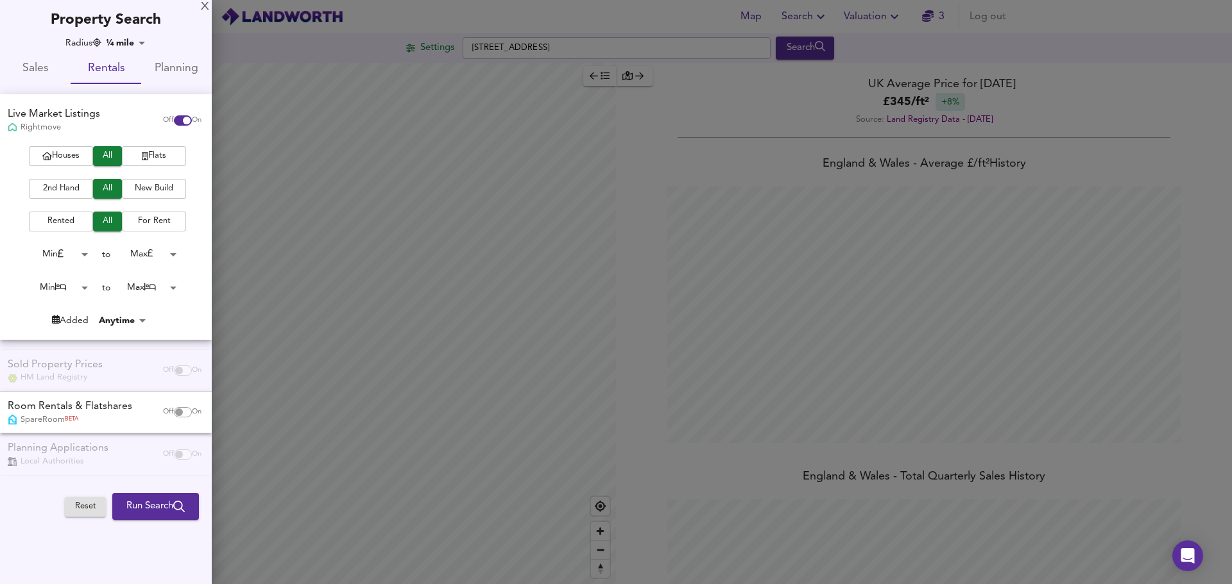
click at [164, 507] on span "Run Search" at bounding box center [155, 506] width 58 height 17
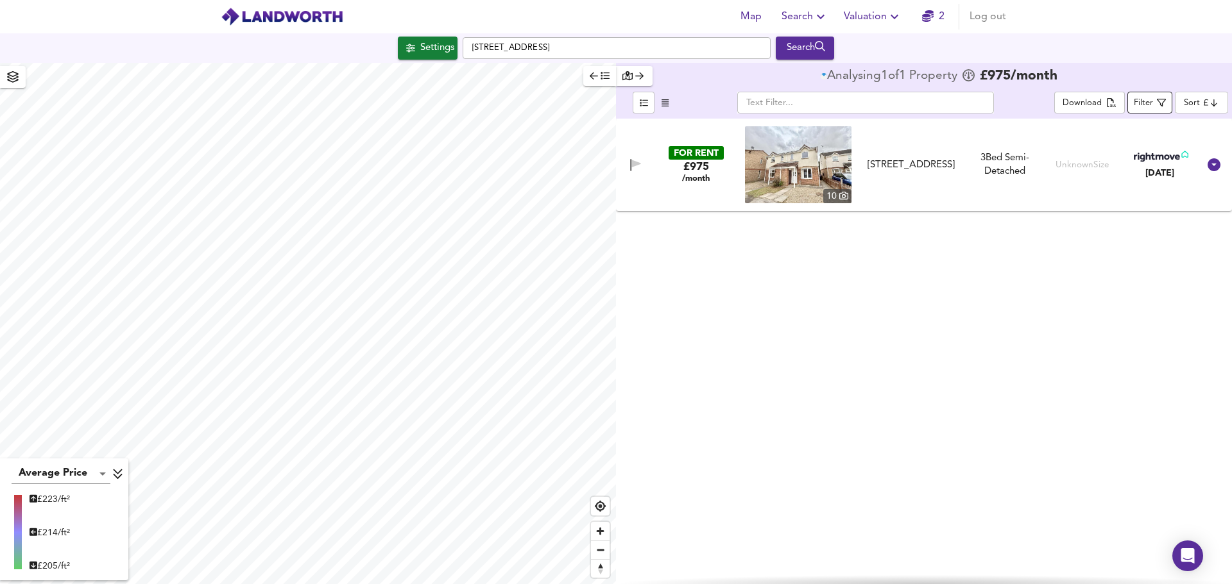
click at [1146, 102] on div "Filter" at bounding box center [1142, 103] width 19 height 15
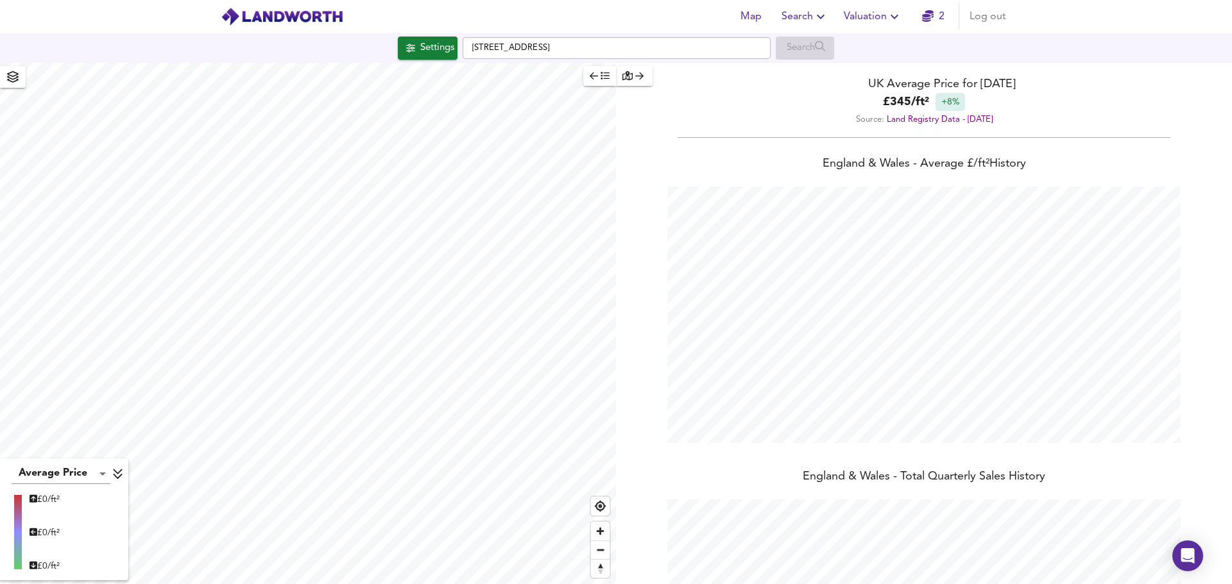
scroll to position [584, 1232]
click at [686, 49] on input "[STREET_ADDRESS]" at bounding box center [616, 48] width 308 height 22
click at [433, 53] on div "Settings" at bounding box center [437, 48] width 34 height 17
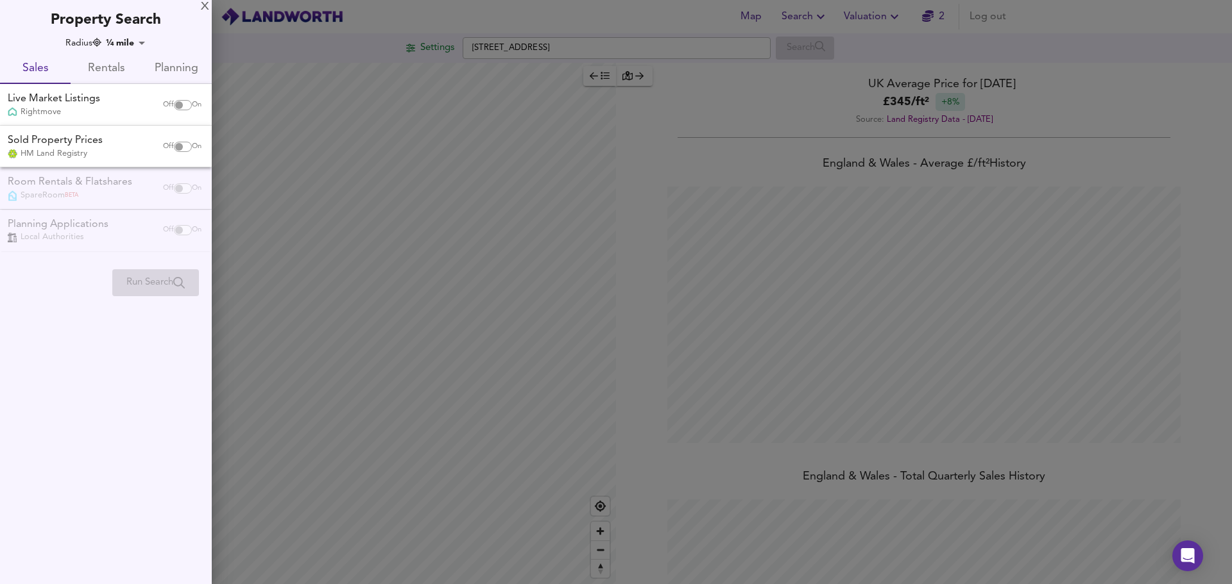
click at [115, 74] on span "Rentals" at bounding box center [105, 69] width 55 height 20
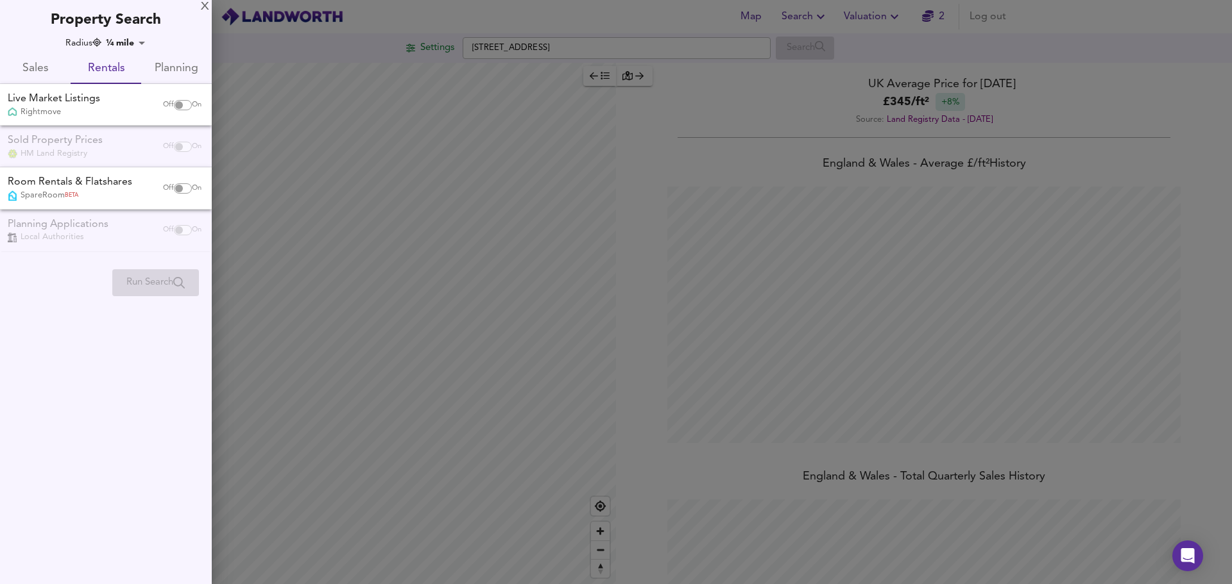
click at [185, 105] on input "checkbox" at bounding box center [179, 105] width 31 height 10
checkbox input "true"
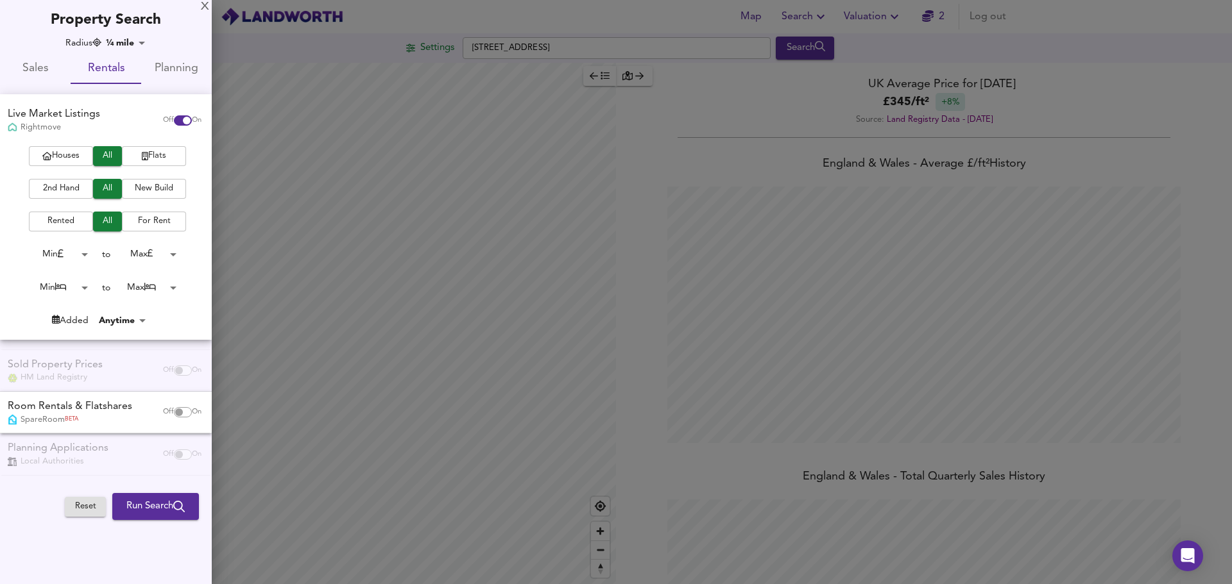
click at [164, 512] on span "Run Search" at bounding box center [155, 506] width 58 height 17
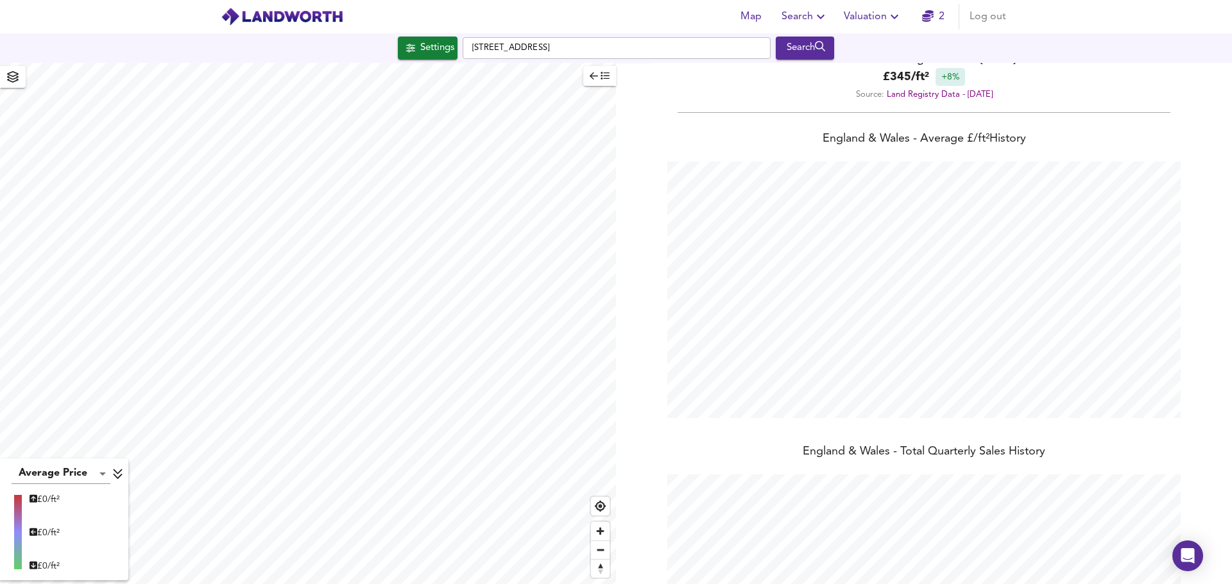
scroll to position [0, 0]
